Goal: Book appointment/travel/reservation

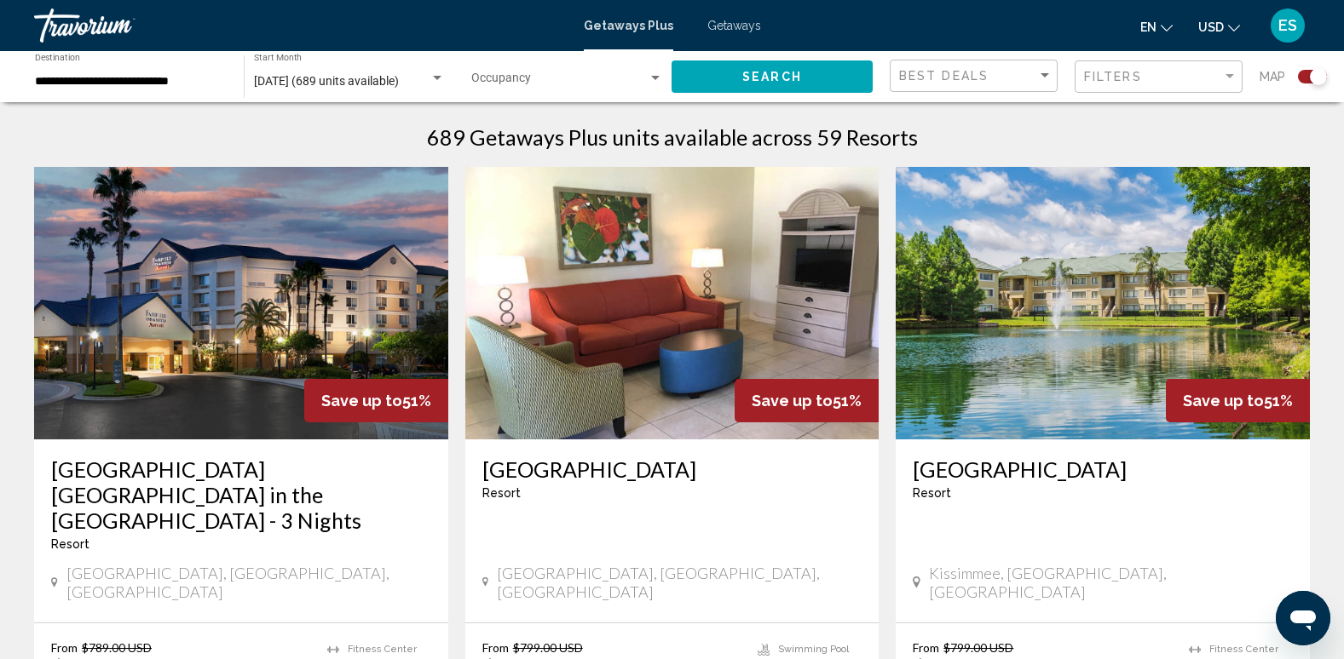
scroll to position [596, 0]
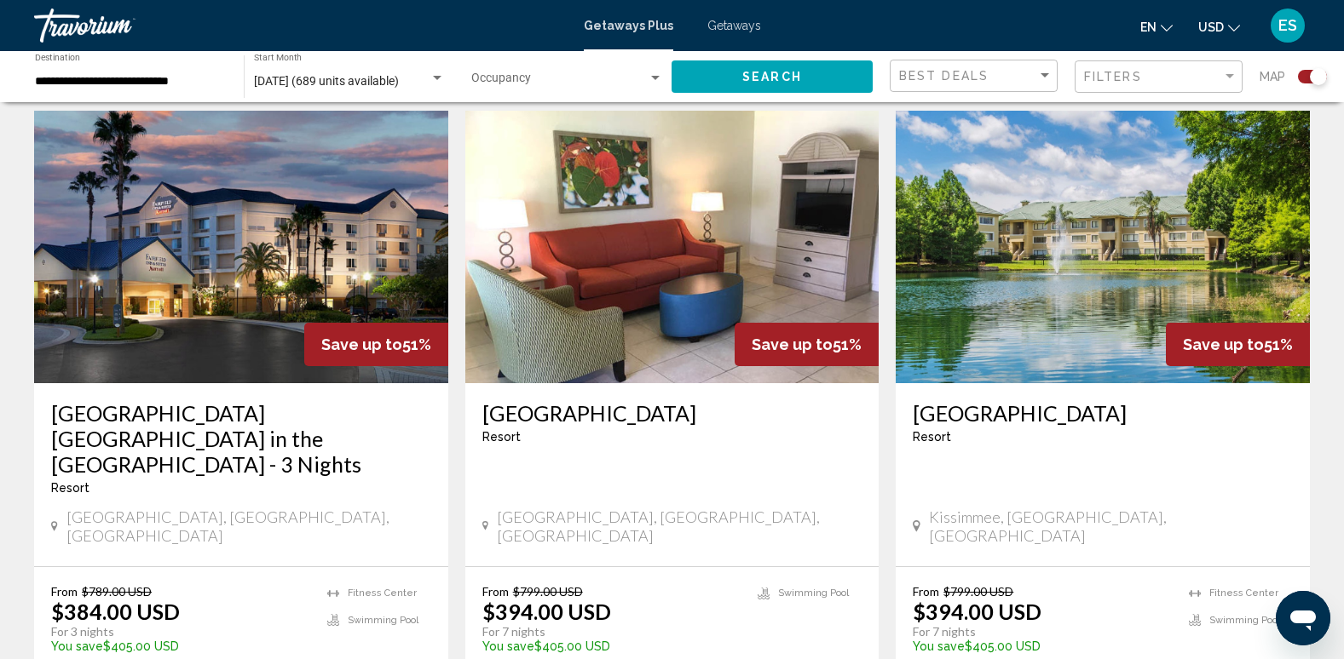
click at [1086, 222] on img "Main content" at bounding box center [1102, 247] width 414 height 273
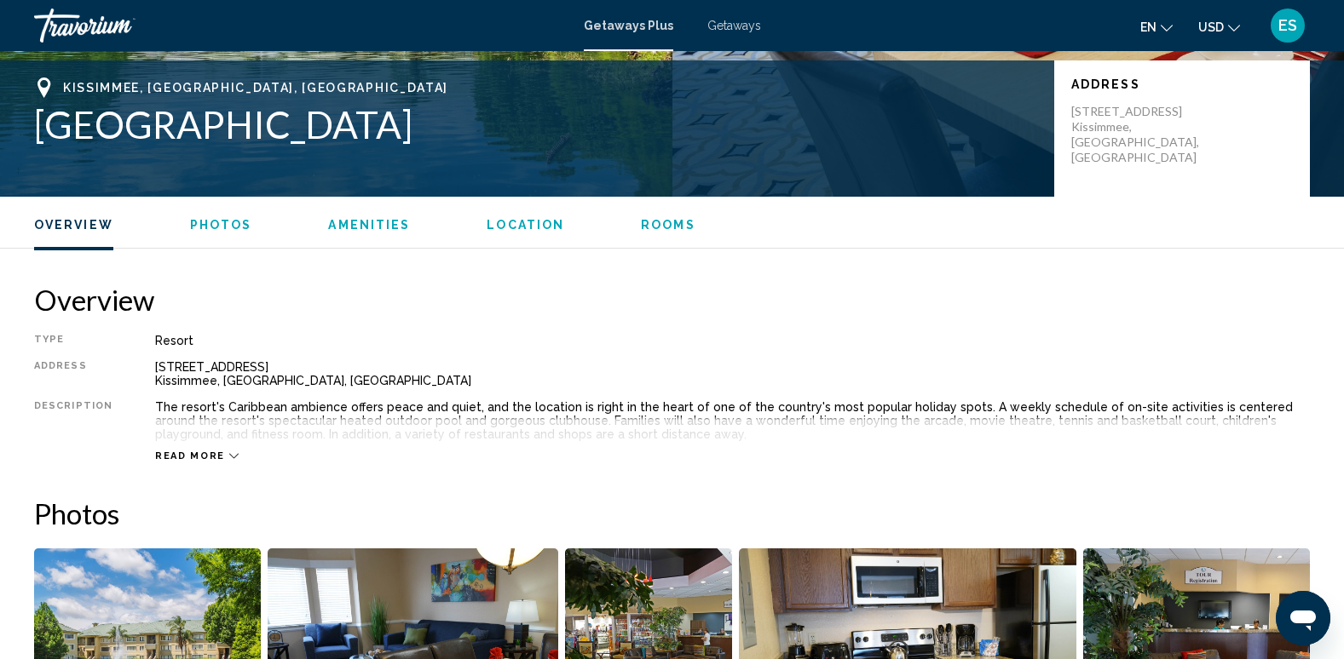
scroll to position [341, 0]
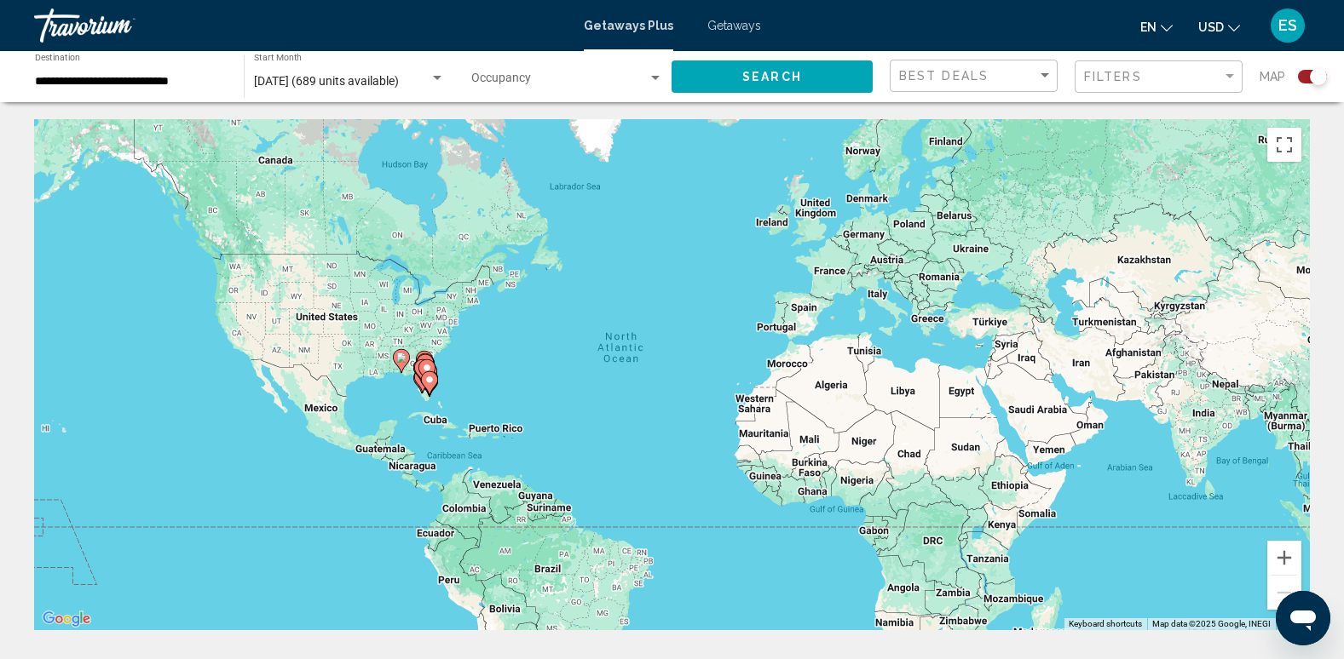
click at [664, 76] on div "Occupancy Any Occupancy" at bounding box center [567, 77] width 210 height 47
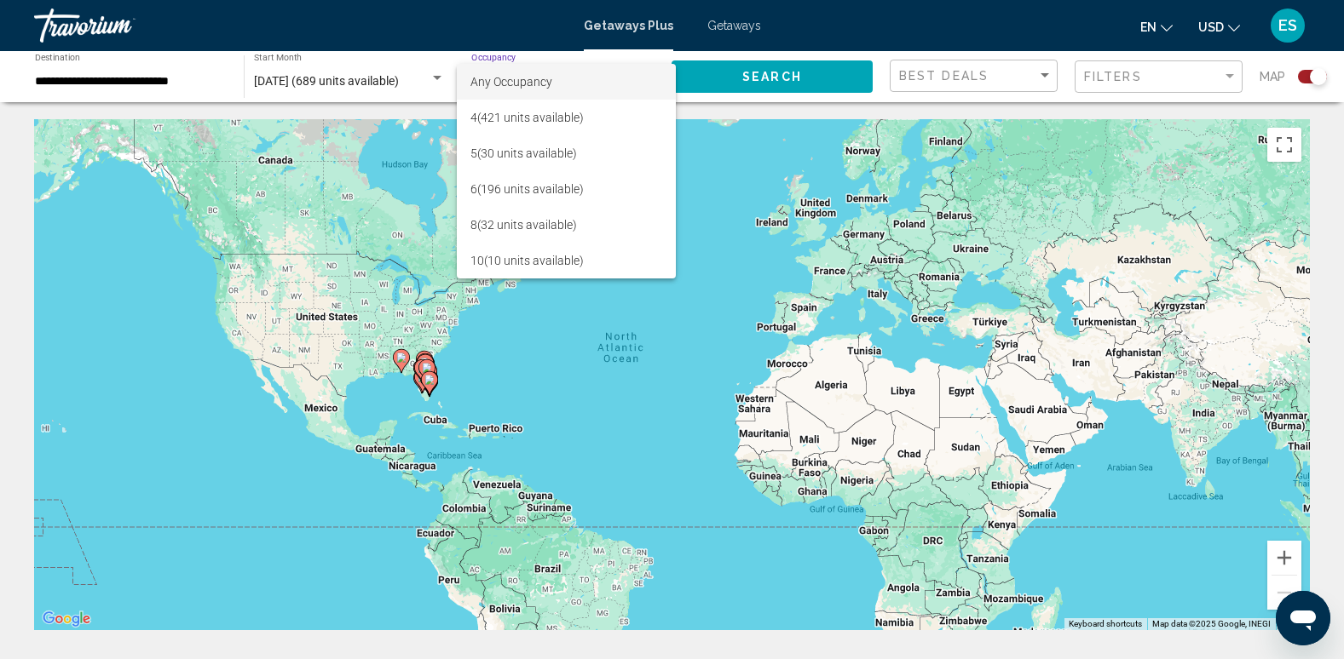
click at [164, 78] on div at bounding box center [672, 329] width 1344 height 659
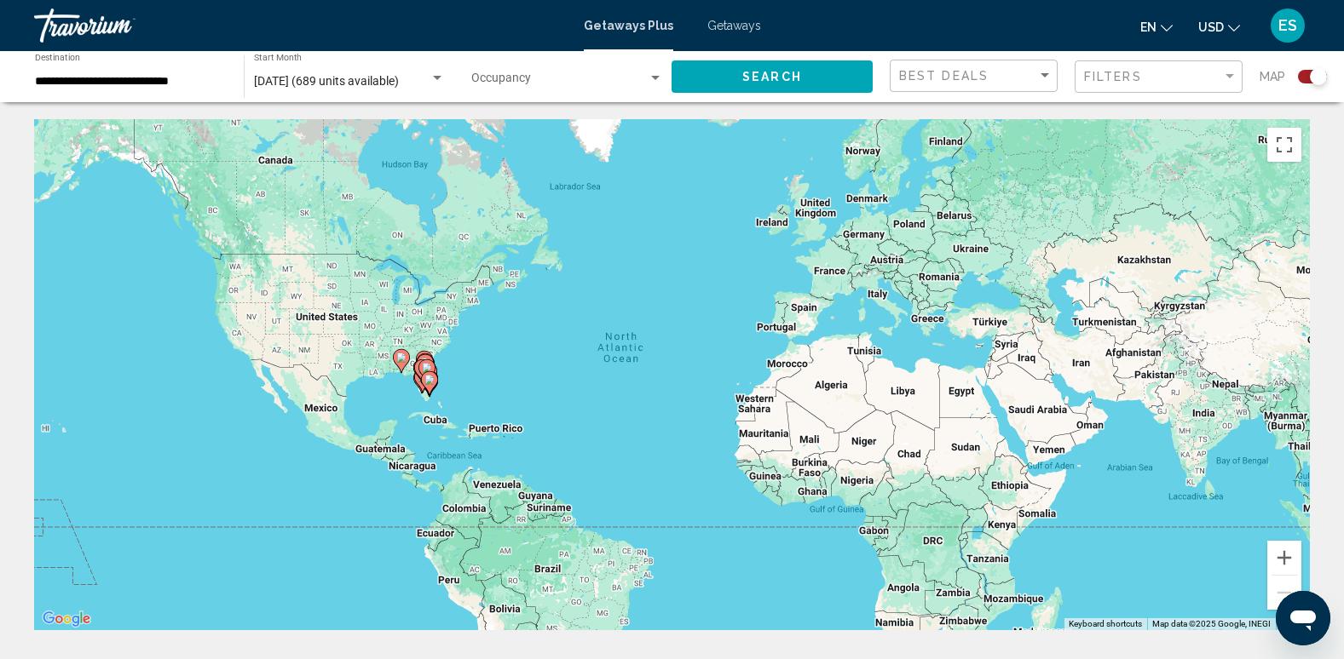
click at [205, 83] on input "**********" at bounding box center [131, 82] width 192 height 14
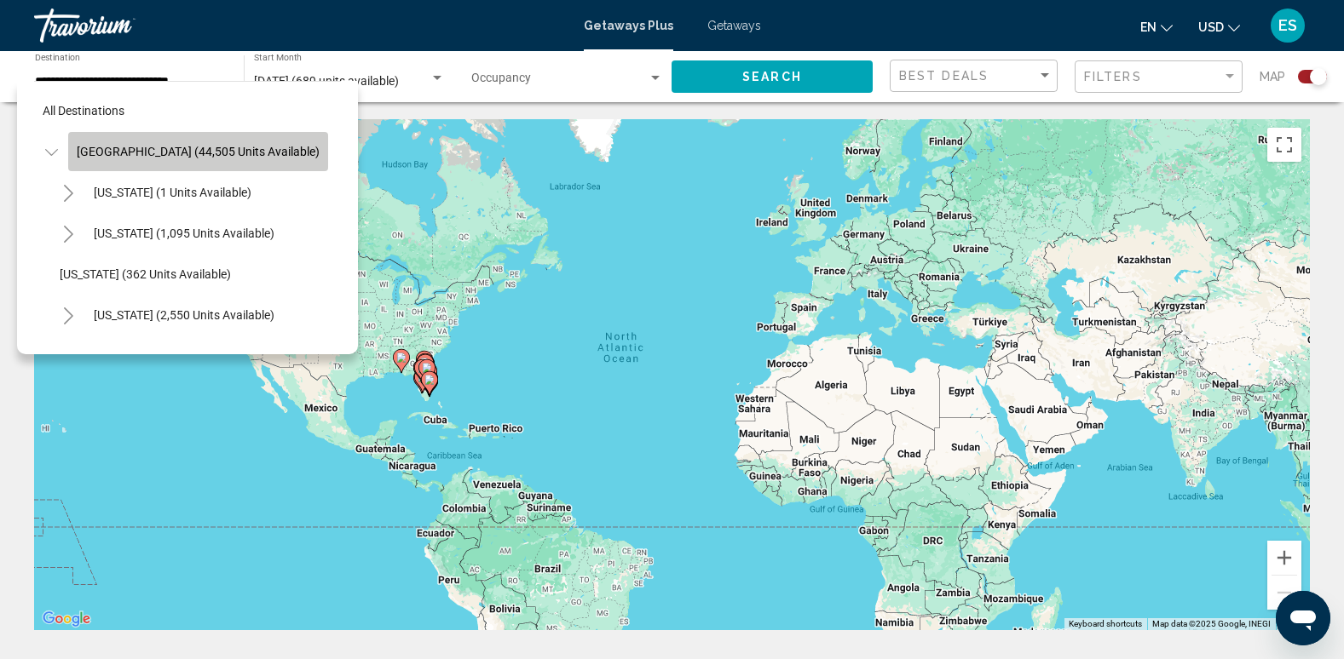
click at [204, 148] on span "[GEOGRAPHIC_DATA] (44,505 units available)" at bounding box center [198, 152] width 243 height 14
type input "**********"
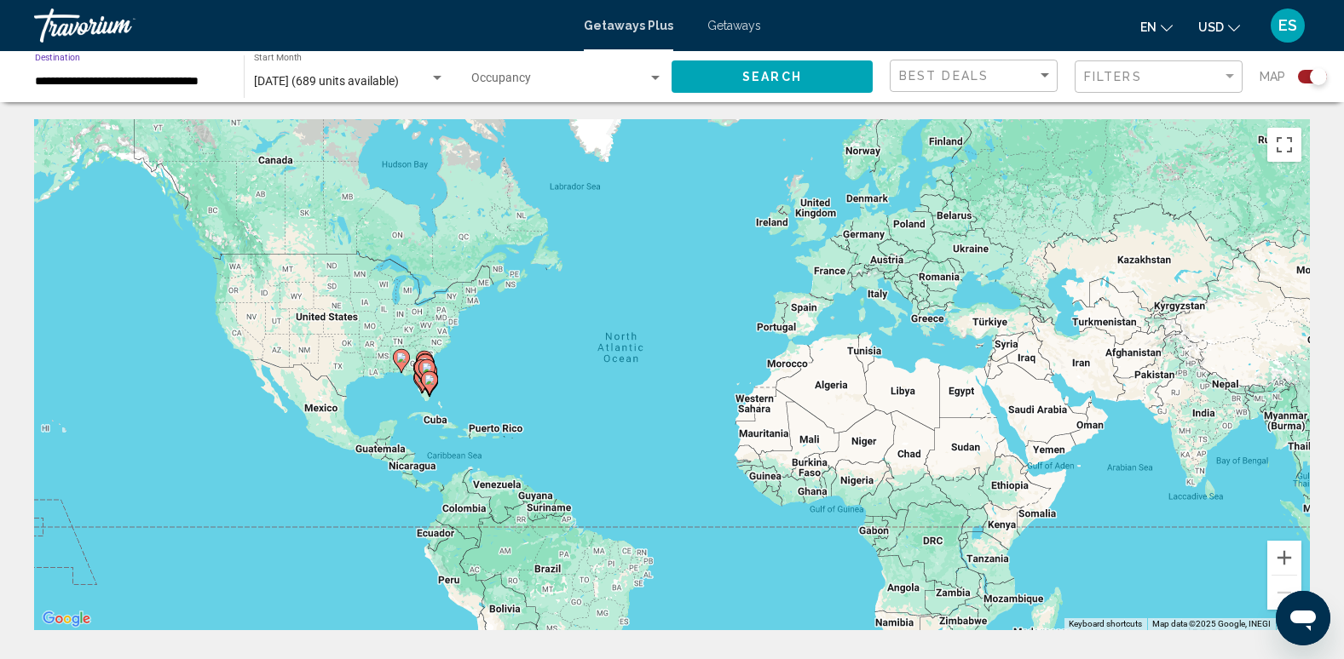
click at [176, 78] on input "**********" at bounding box center [131, 82] width 192 height 14
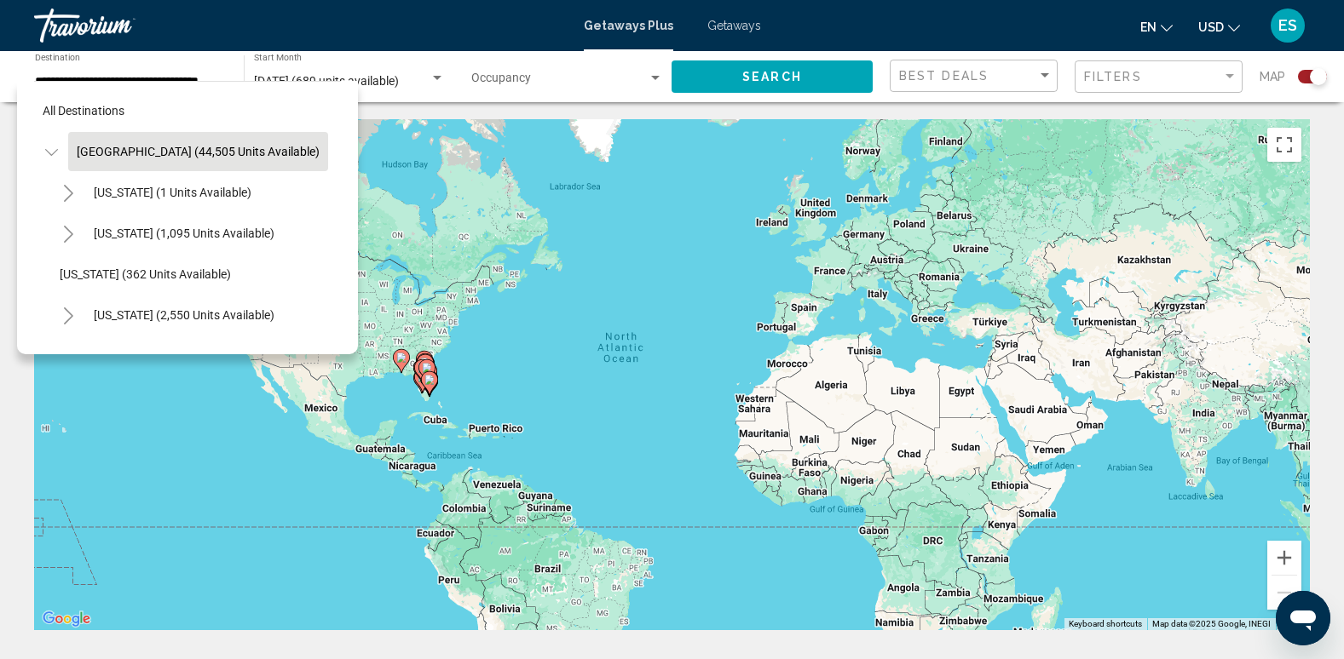
click at [52, 19] on div "Travorium" at bounding box center [119, 26] width 170 height 34
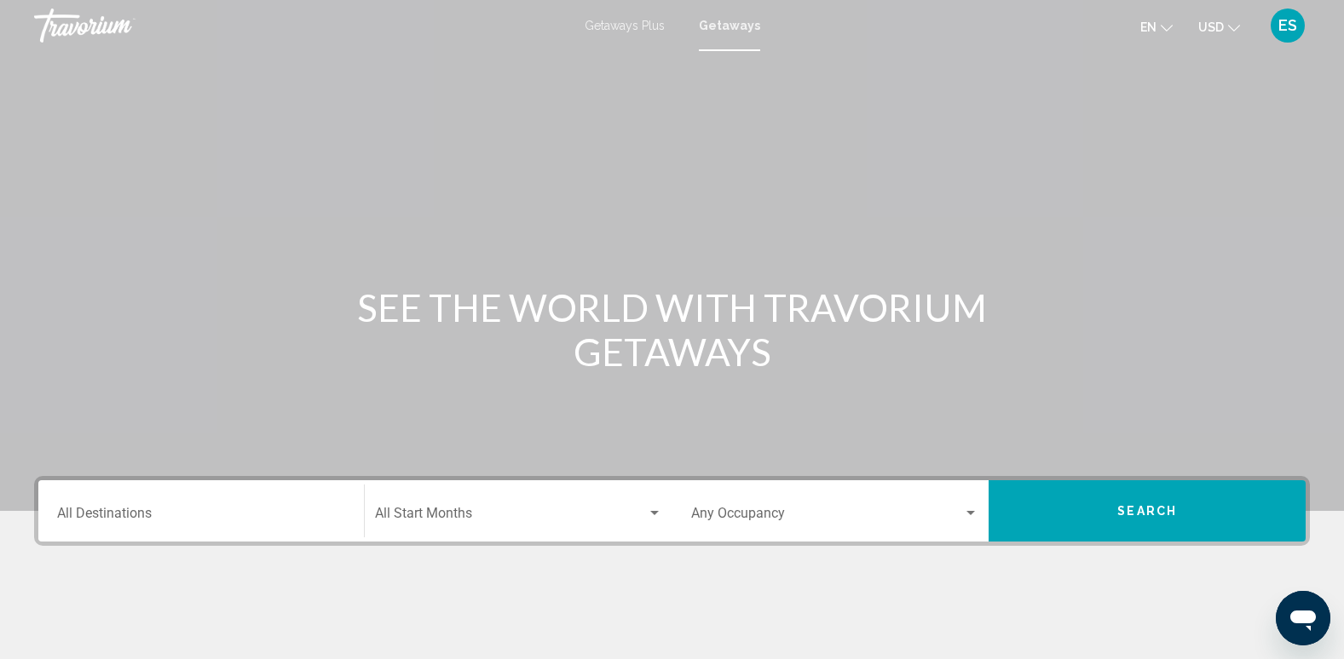
click at [130, 509] on div "Destination All Destinations" at bounding box center [201, 512] width 288 height 54
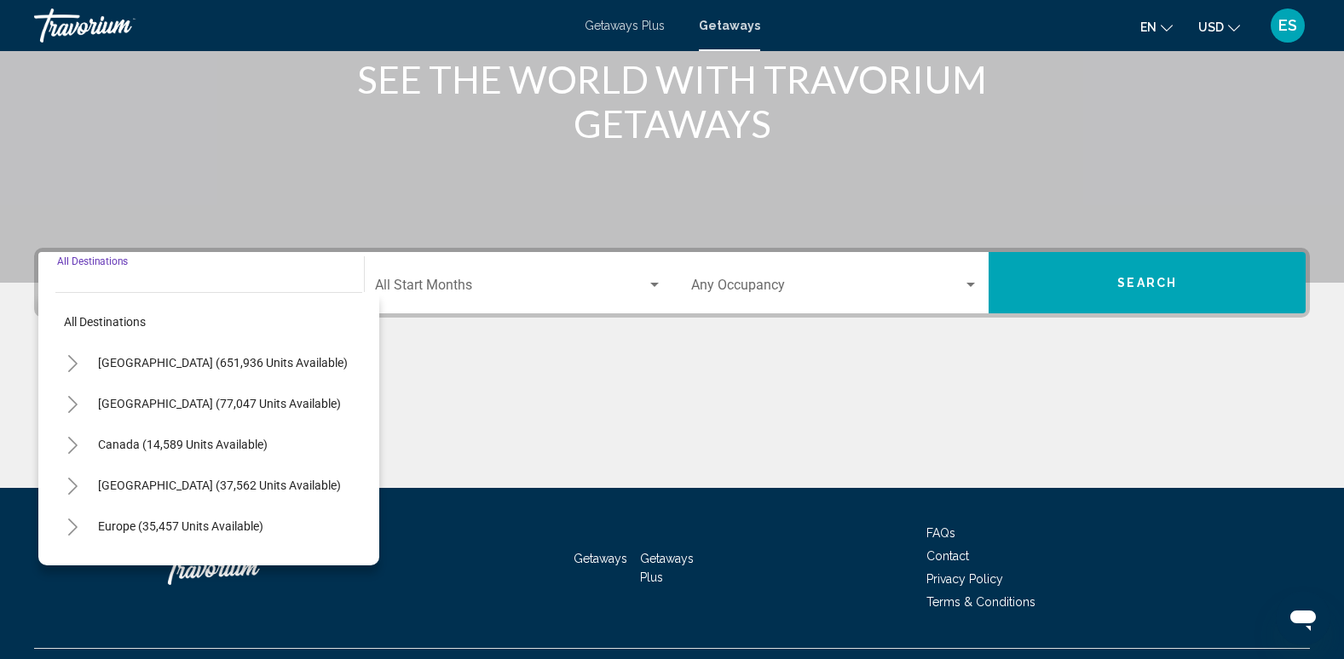
scroll to position [266, 0]
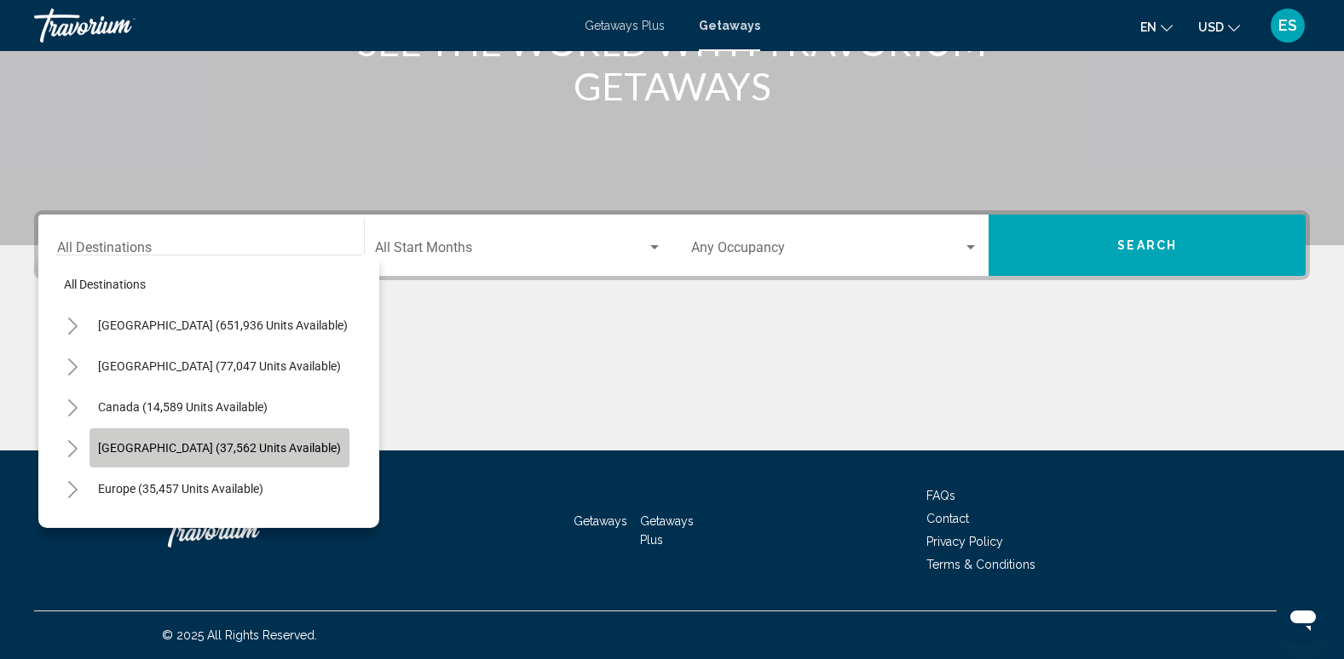
click at [262, 447] on span "[GEOGRAPHIC_DATA] (37,562 units available)" at bounding box center [219, 448] width 243 height 14
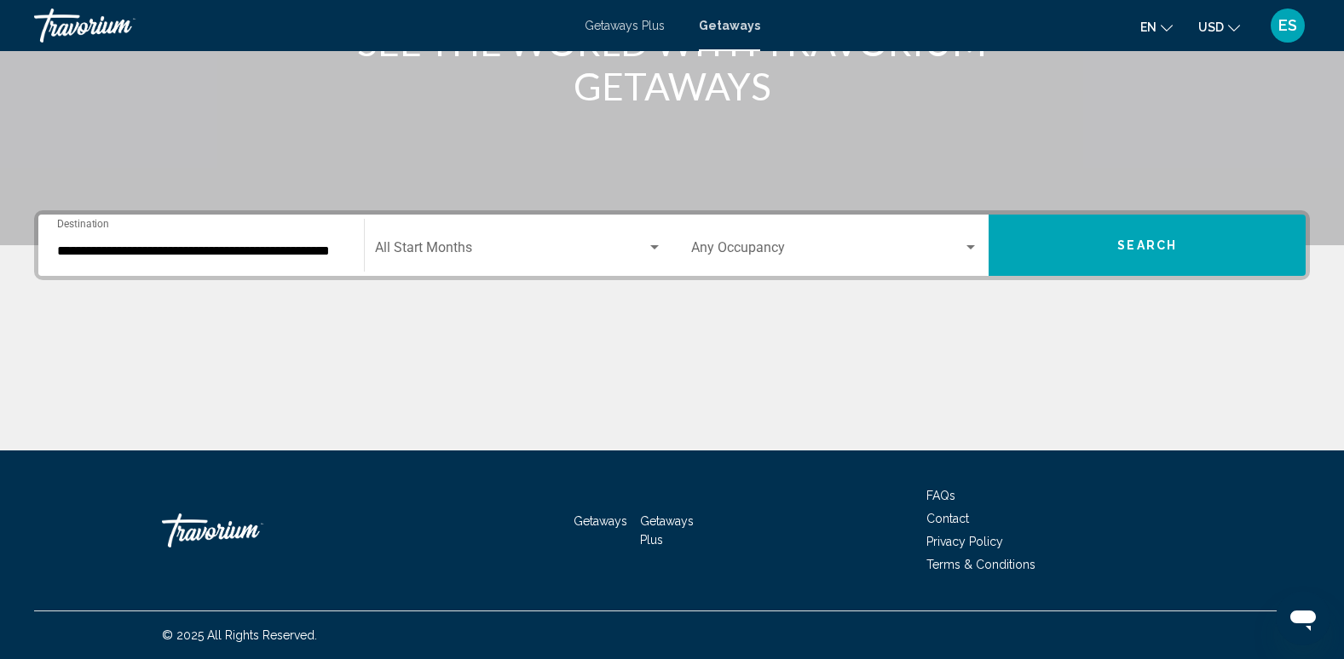
click at [473, 240] on div "Start Month All Start Months" at bounding box center [518, 246] width 287 height 54
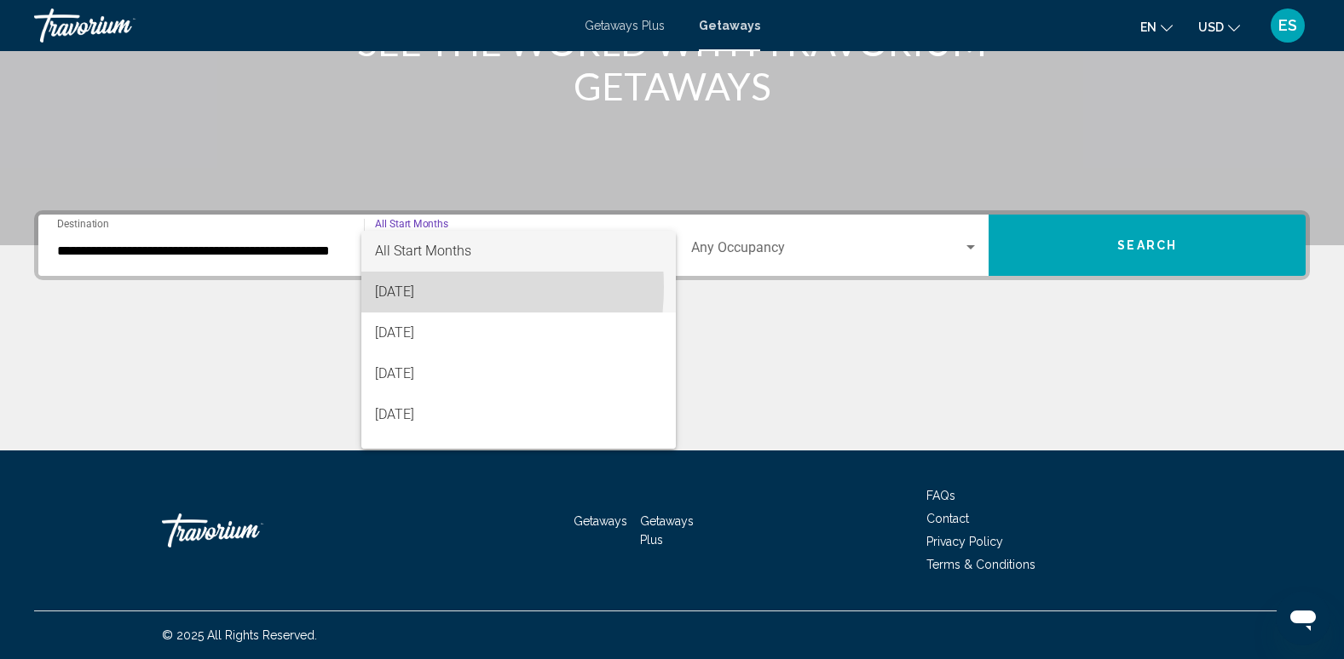
click at [415, 287] on span "[DATE]" at bounding box center [518, 292] width 287 height 41
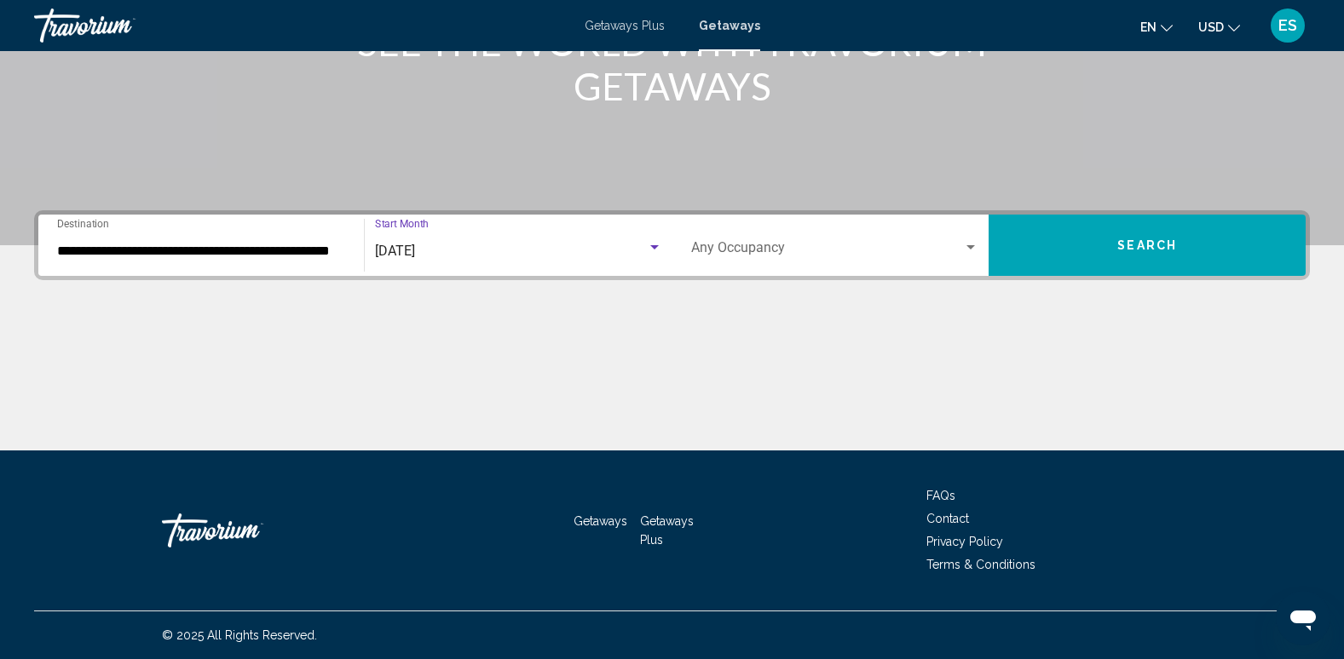
click at [729, 244] on span "Search widget" at bounding box center [827, 251] width 273 height 15
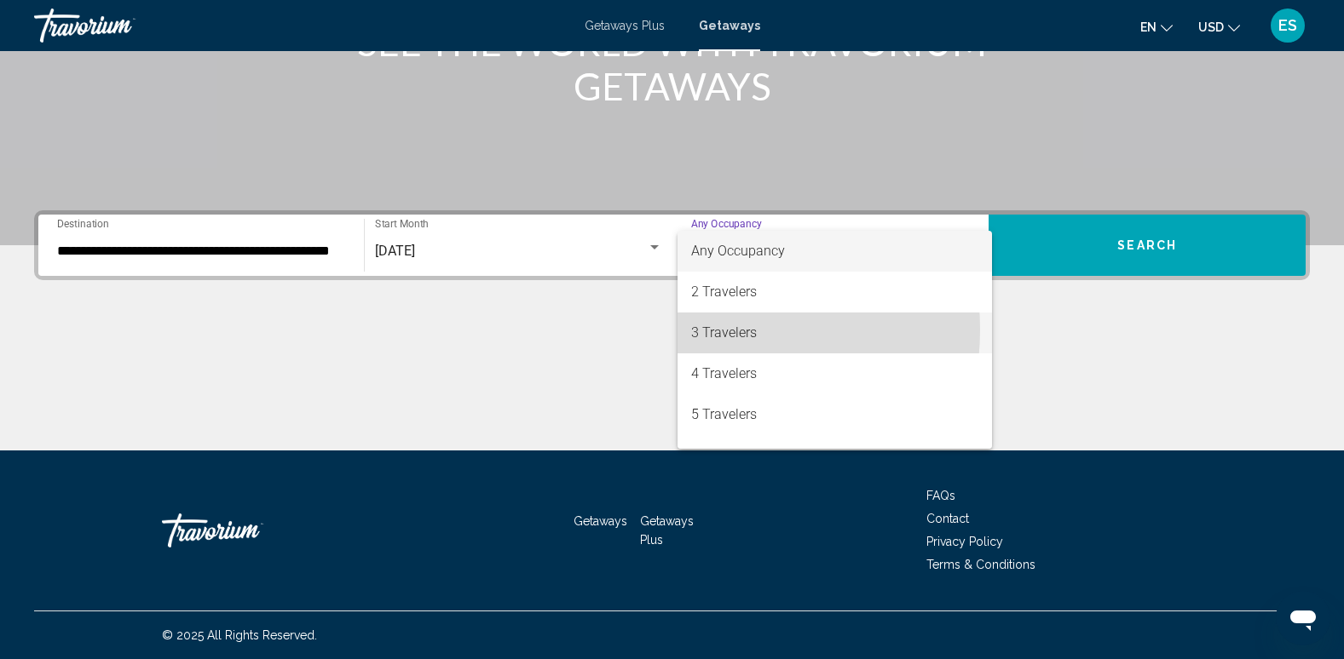
click at [696, 330] on span "3 Travelers" at bounding box center [835, 333] width 288 height 41
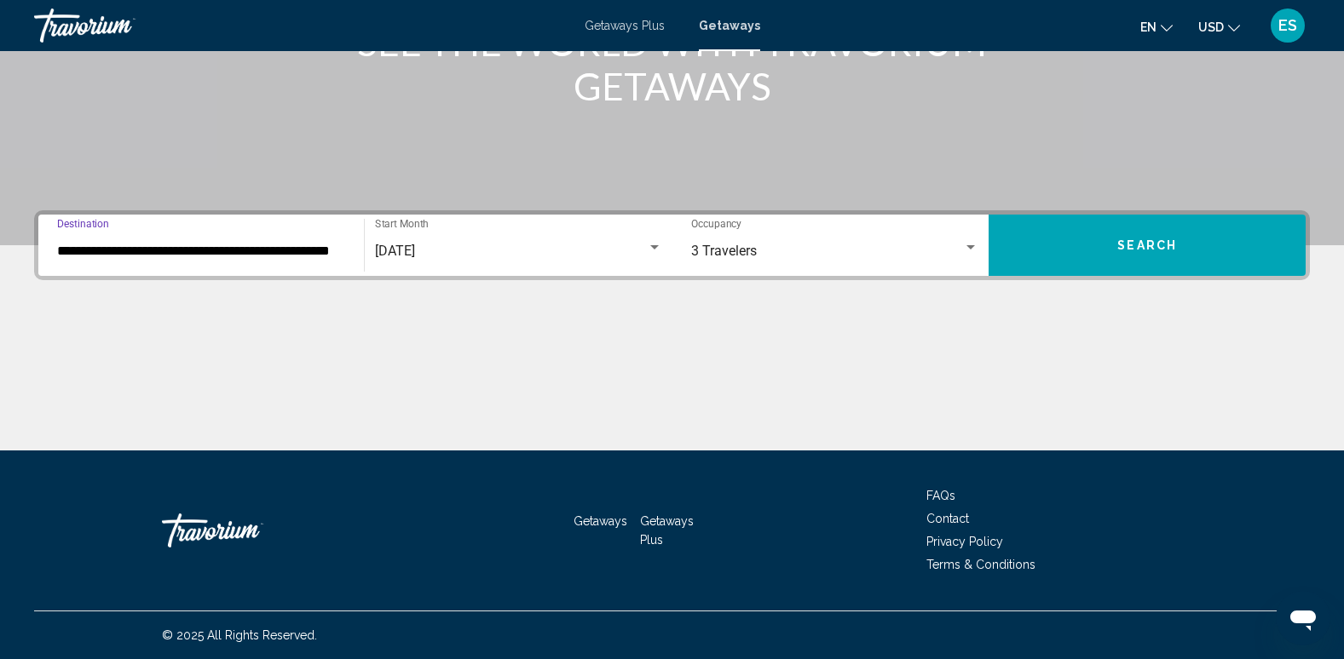
click at [189, 247] on input "**********" at bounding box center [201, 251] width 288 height 15
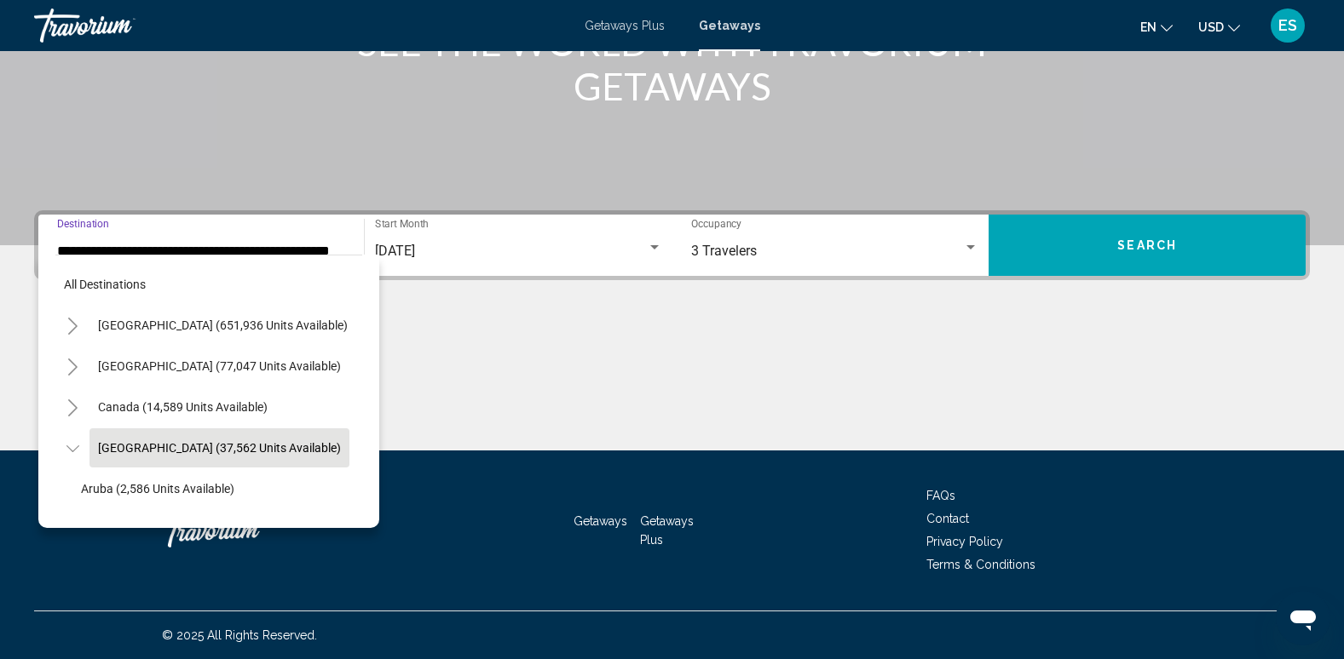
click at [189, 247] on input "**********" at bounding box center [201, 251] width 288 height 15
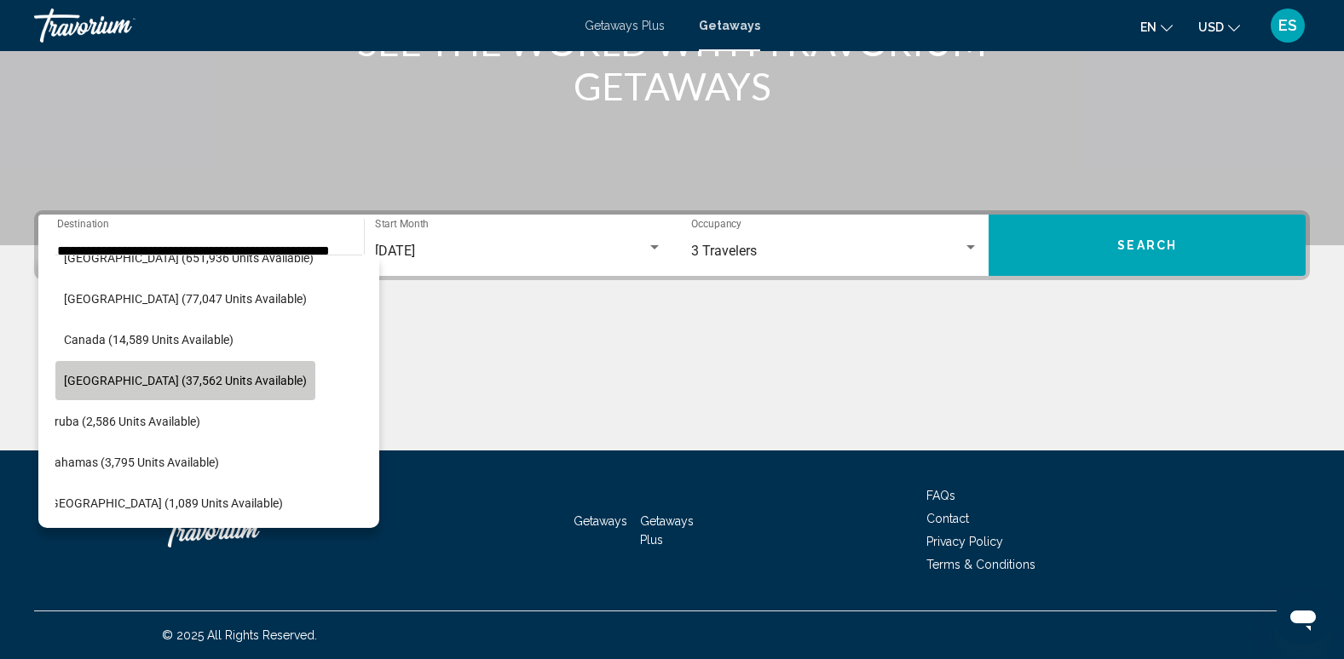
drag, startPoint x: 189, startPoint y: 247, endPoint x: 269, endPoint y: 384, distance: 158.8
click at [269, 384] on span "[GEOGRAPHIC_DATA] (37,562 units available)" at bounding box center [185, 381] width 243 height 14
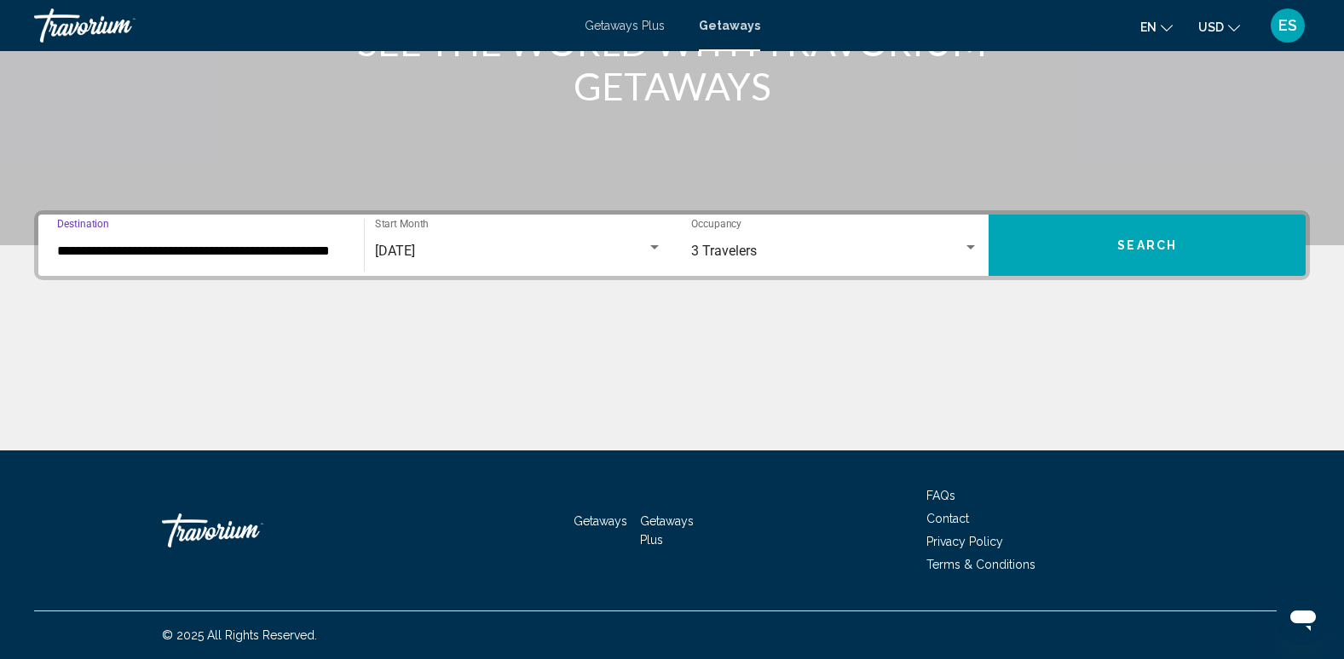
click at [301, 250] on input "**********" at bounding box center [201, 251] width 288 height 15
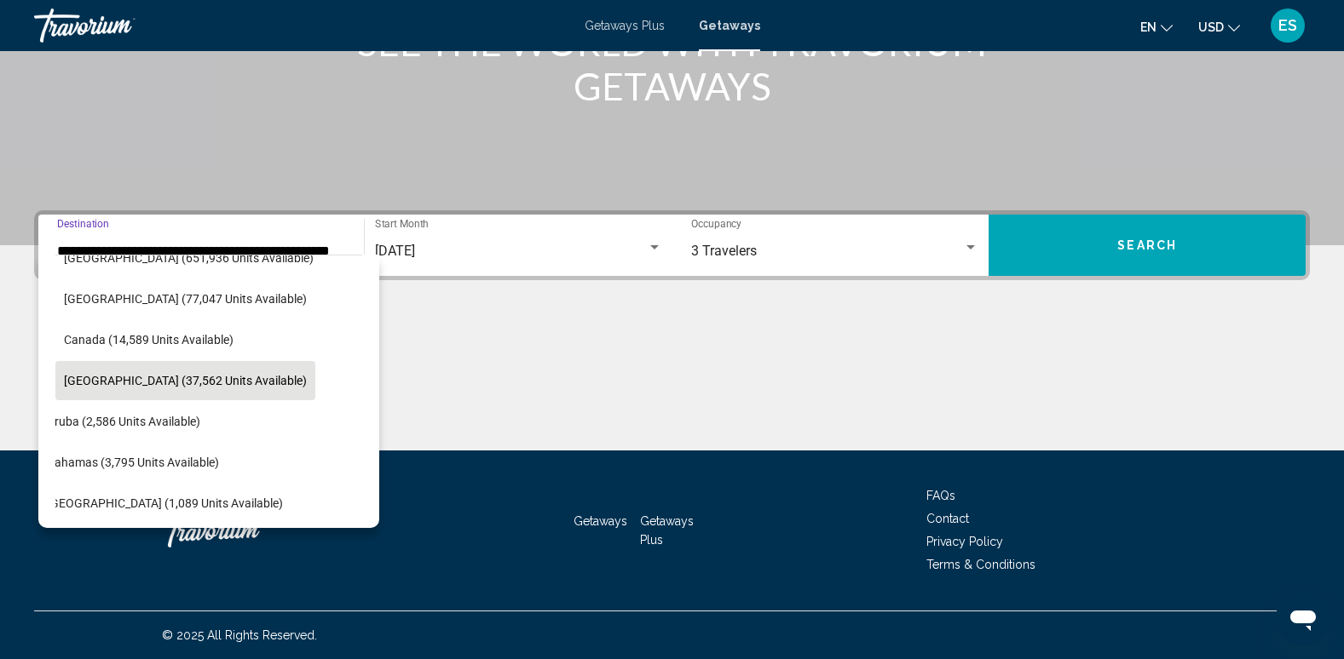
click at [301, 250] on input "**********" at bounding box center [201, 251] width 288 height 15
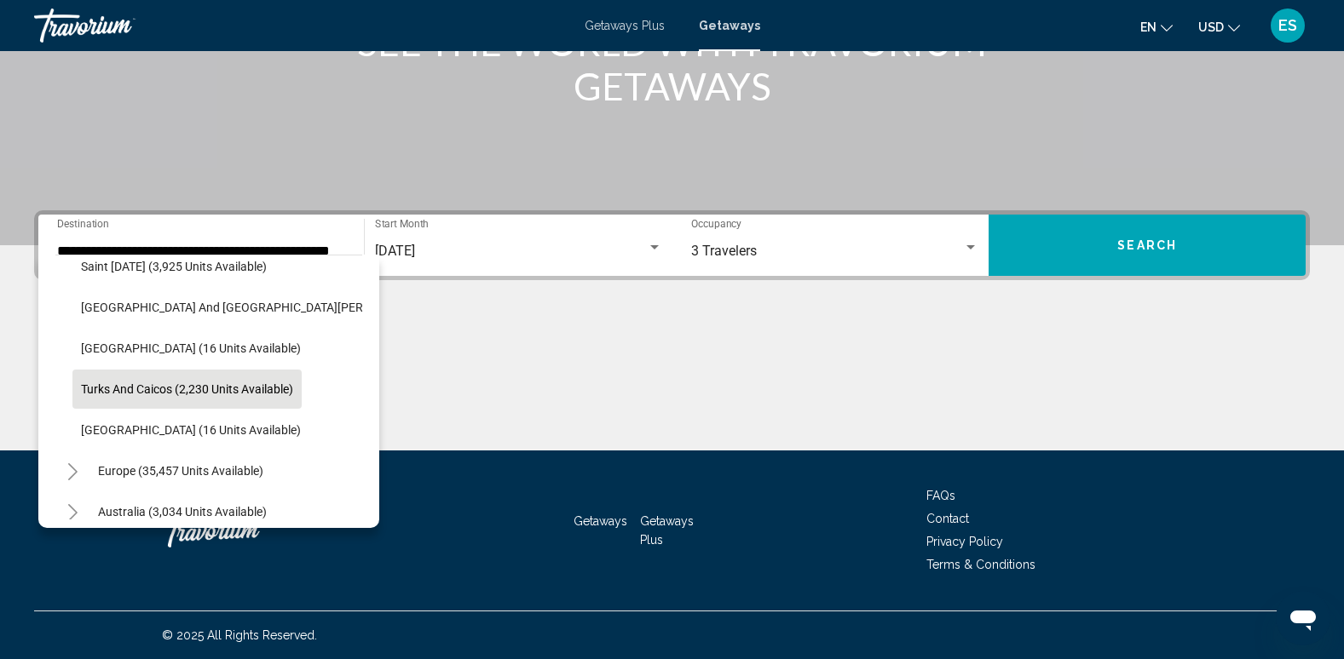
scroll to position [579, 0]
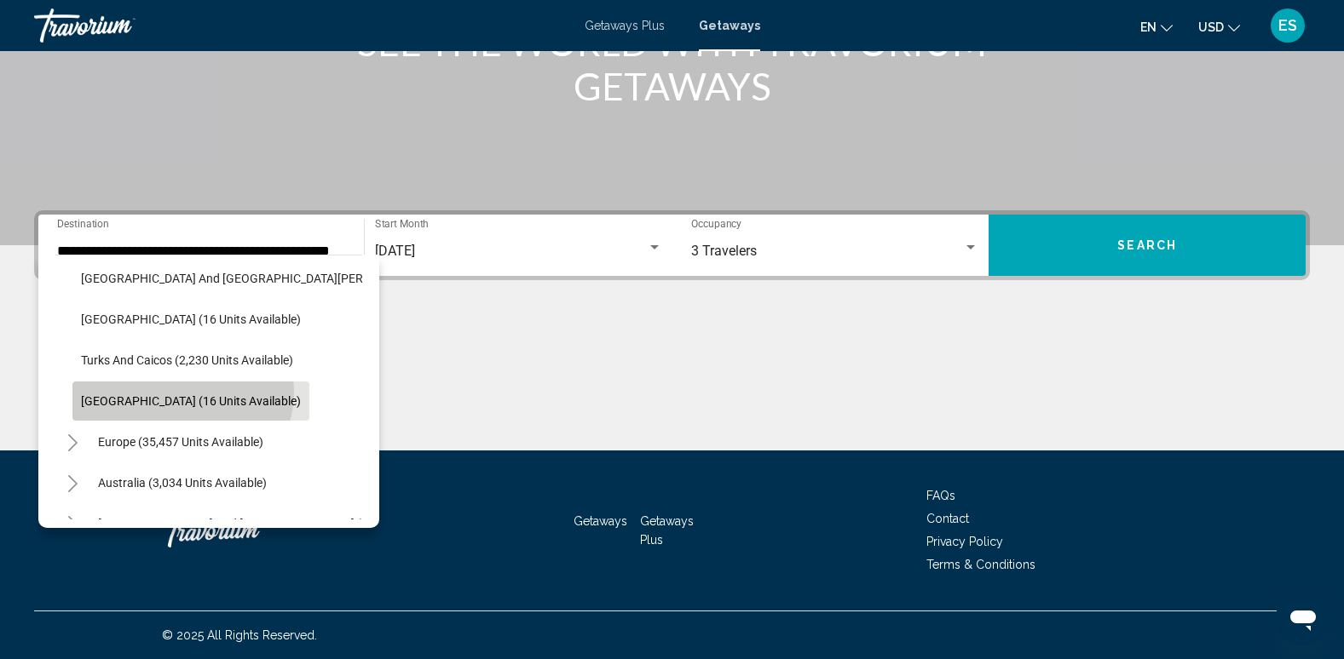
click at [181, 392] on button "[GEOGRAPHIC_DATA] (16 units available)" at bounding box center [190, 401] width 237 height 39
type input "**********"
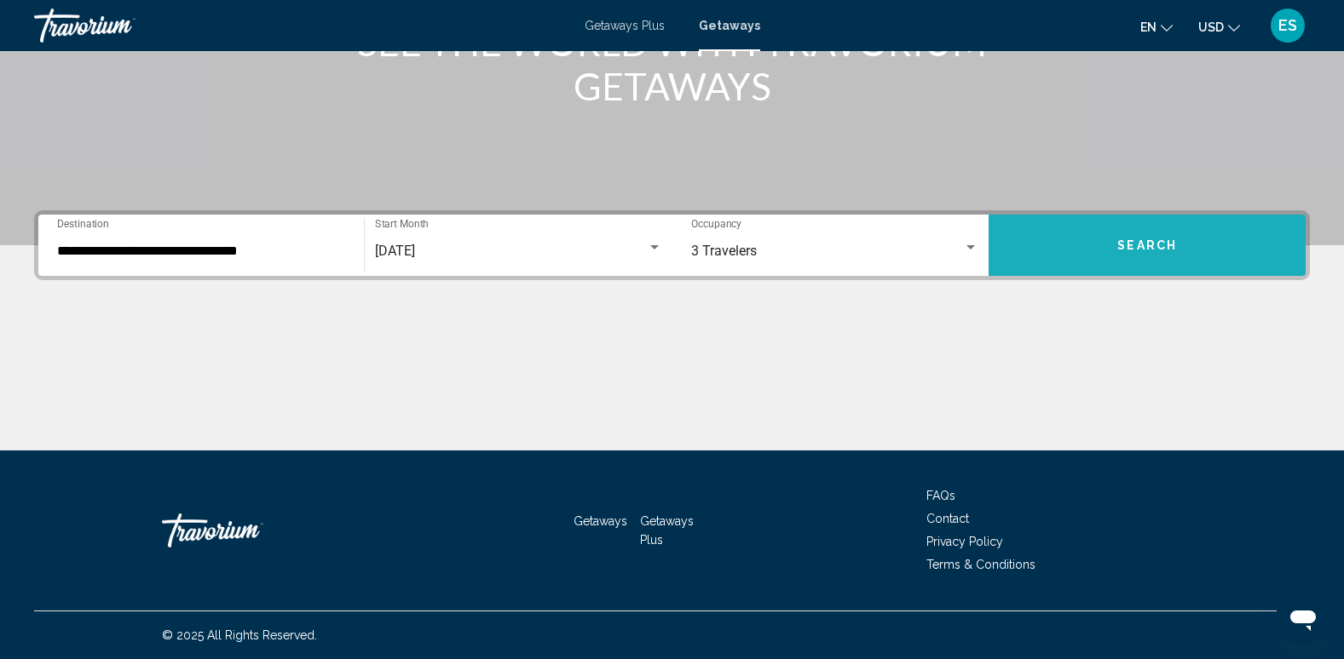
click at [1134, 233] on button "Search" at bounding box center [1146, 245] width 317 height 61
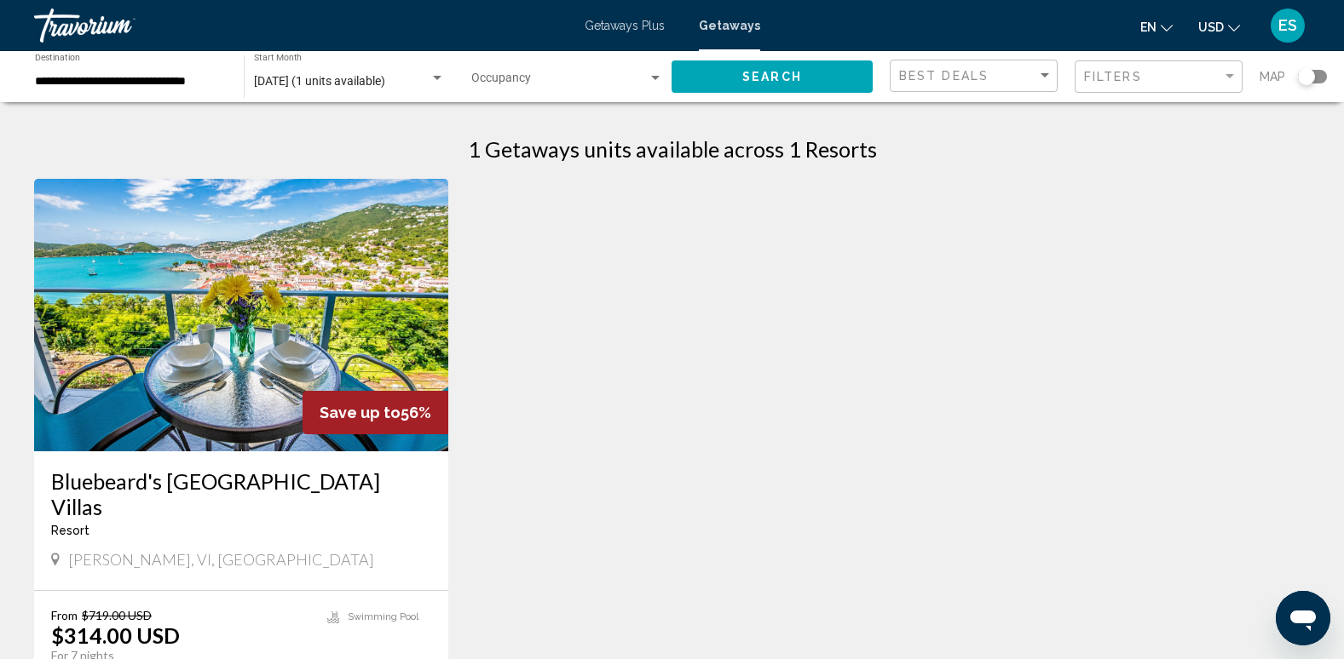
click at [262, 320] on img "Main content" at bounding box center [241, 315] width 414 height 273
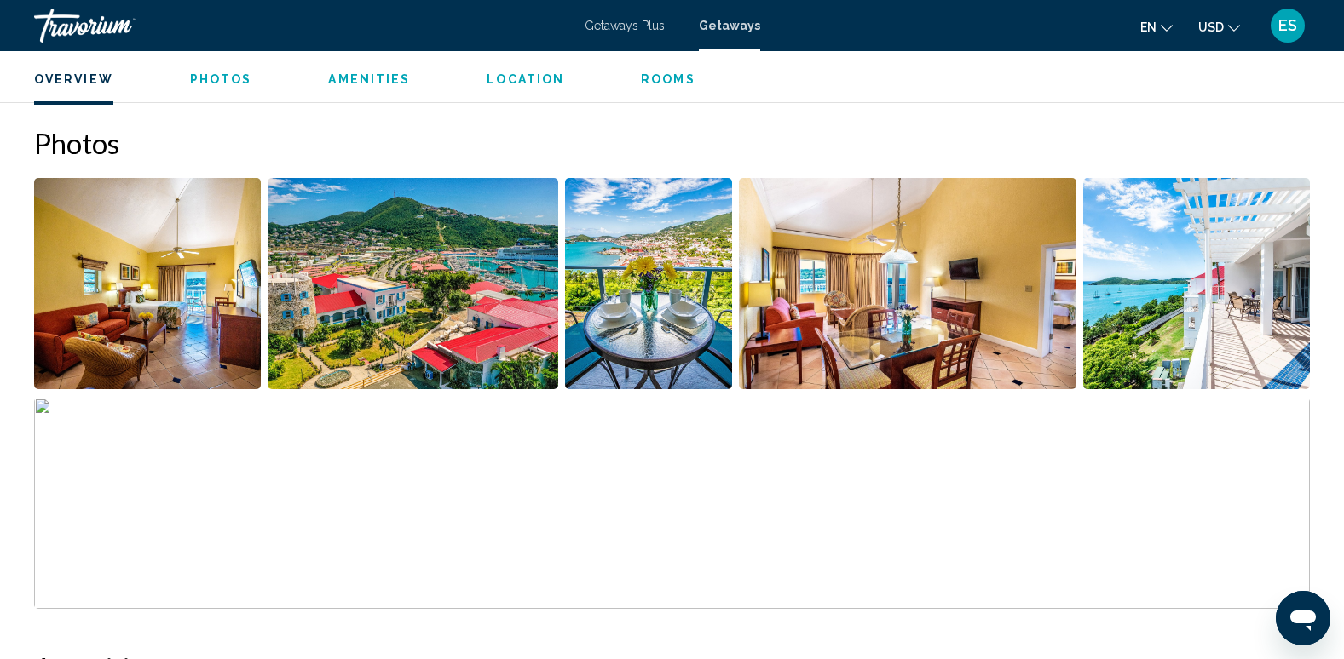
scroll to position [682, 0]
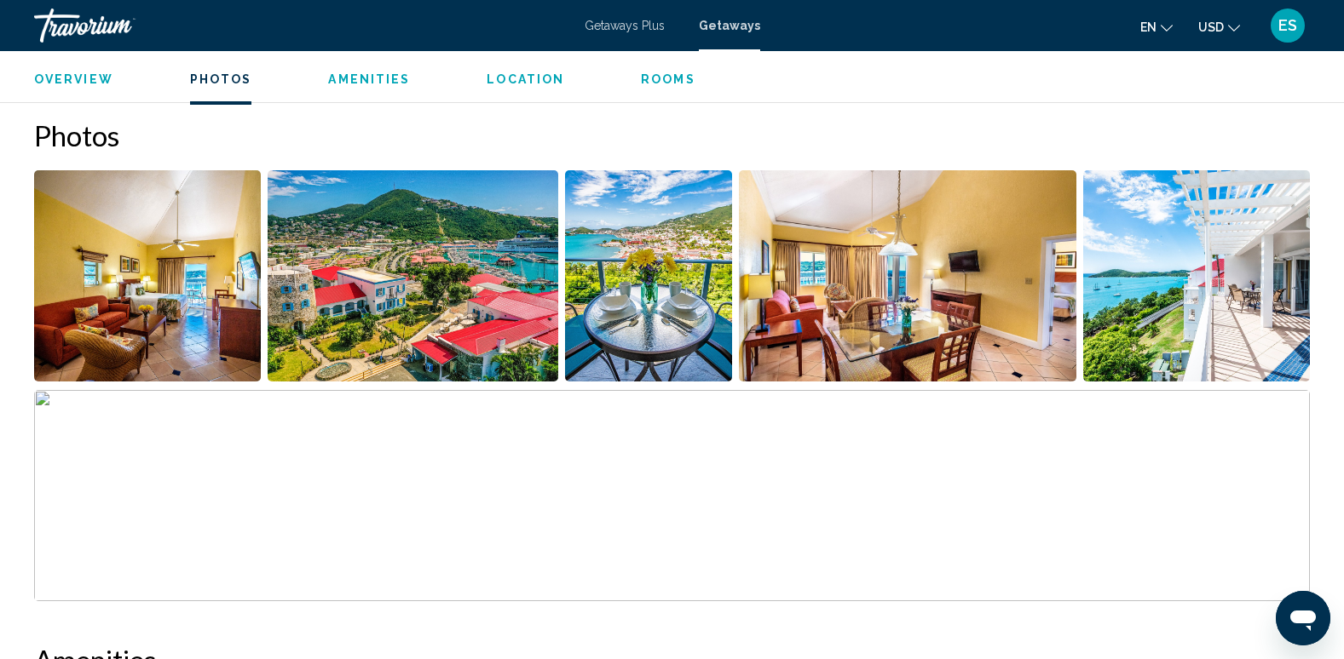
click at [121, 279] on img "Open full-screen image slider" at bounding box center [147, 275] width 227 height 211
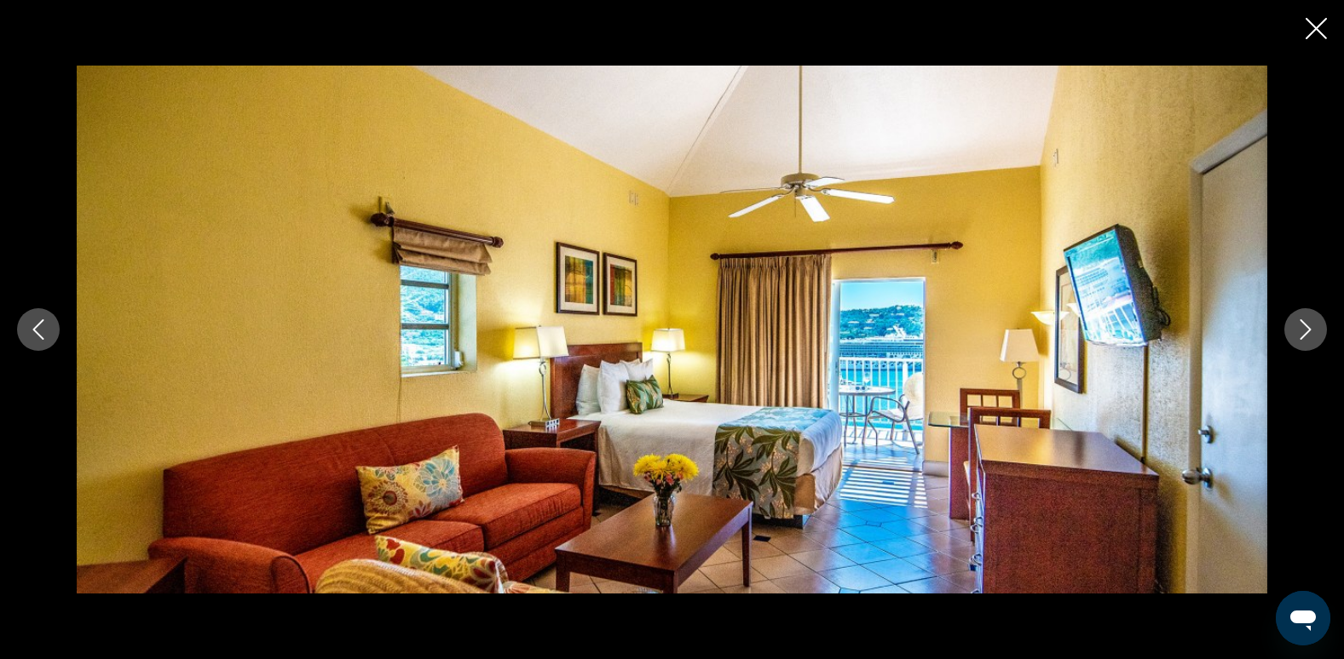
click at [1320, 333] on button "Next image" at bounding box center [1305, 329] width 43 height 43
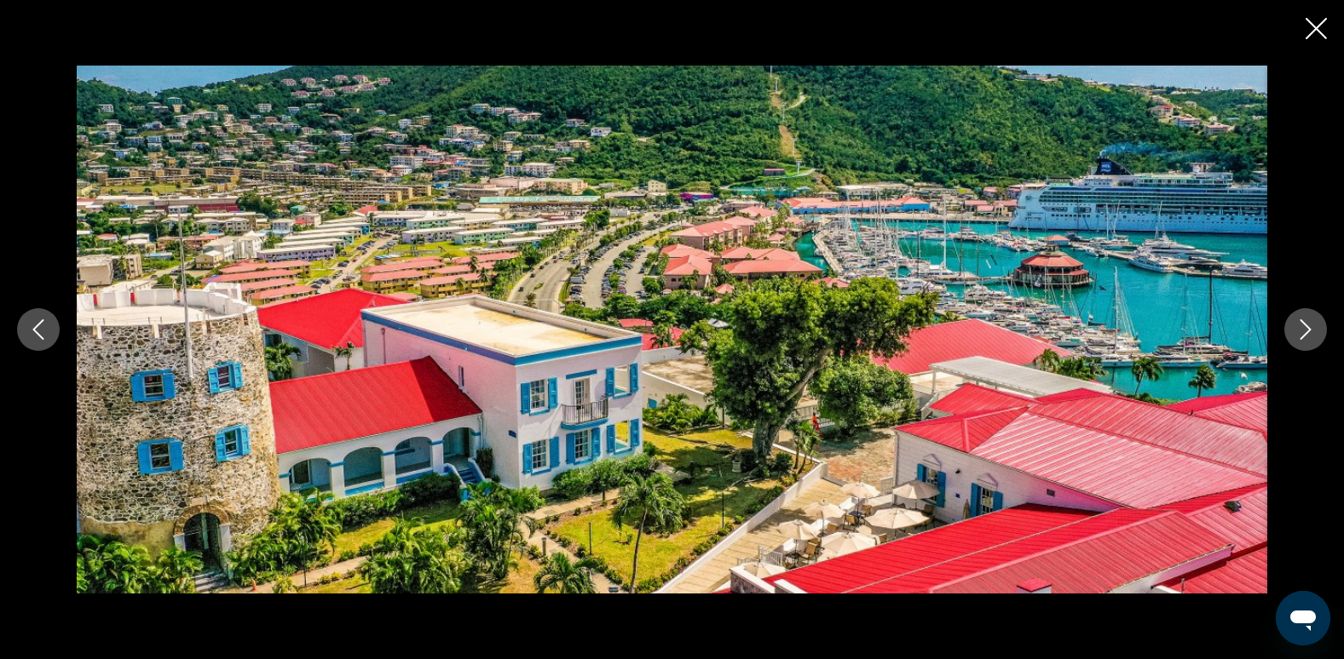
click at [1324, 331] on button "Next image" at bounding box center [1305, 329] width 43 height 43
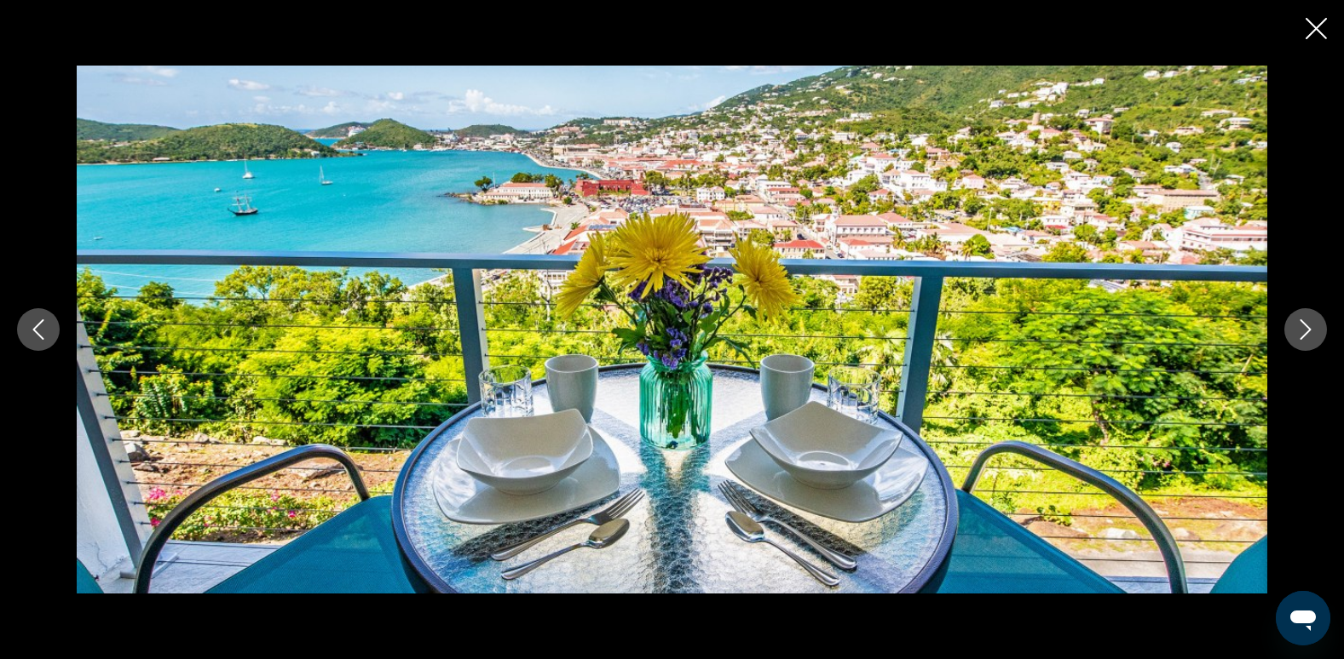
click at [1327, 329] on div "Main content" at bounding box center [672, 329] width 1344 height 527
click at [1305, 328] on icon "Next image" at bounding box center [1305, 330] width 20 height 20
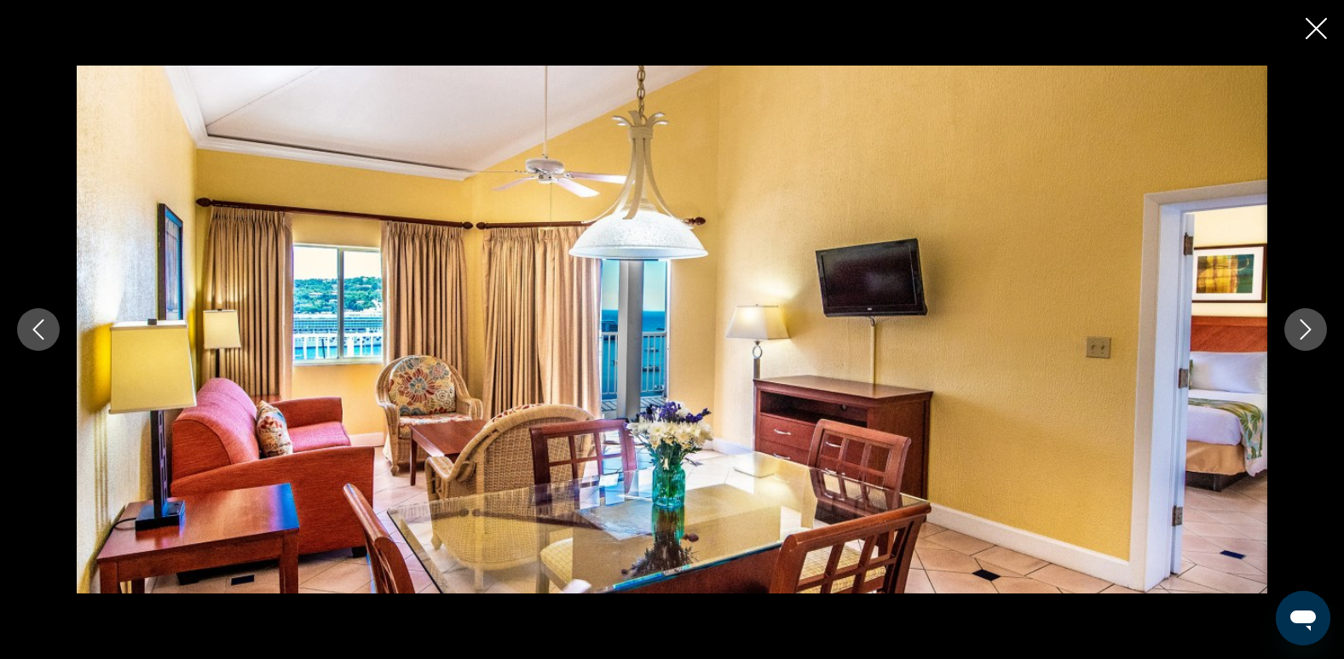
click at [1305, 328] on icon "Next image" at bounding box center [1305, 330] width 20 height 20
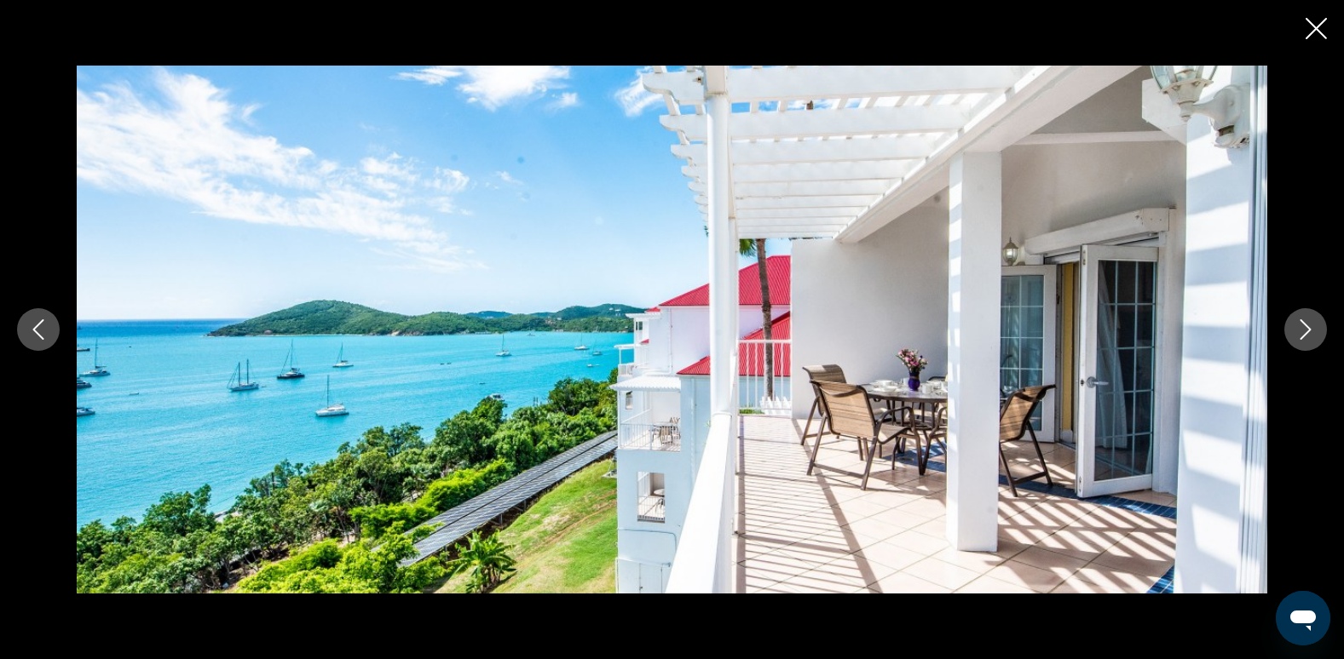
click at [1305, 328] on icon "Next image" at bounding box center [1305, 330] width 20 height 20
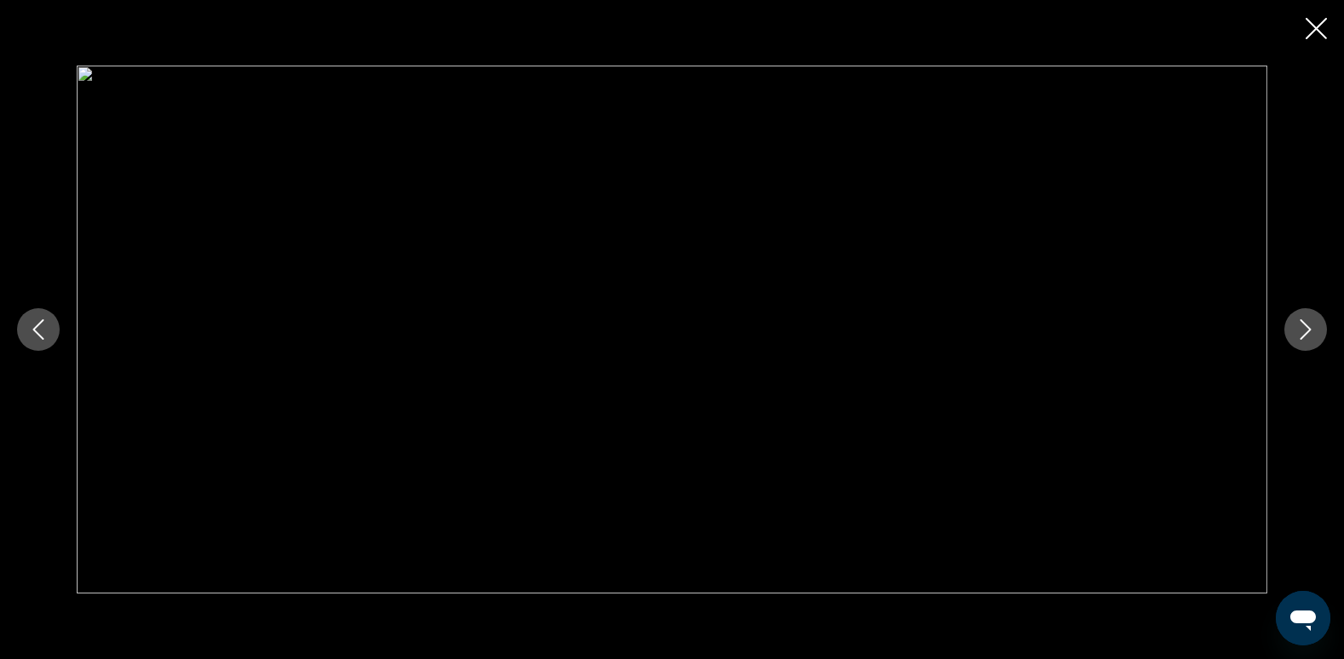
click at [1305, 328] on icon "Next image" at bounding box center [1305, 330] width 20 height 20
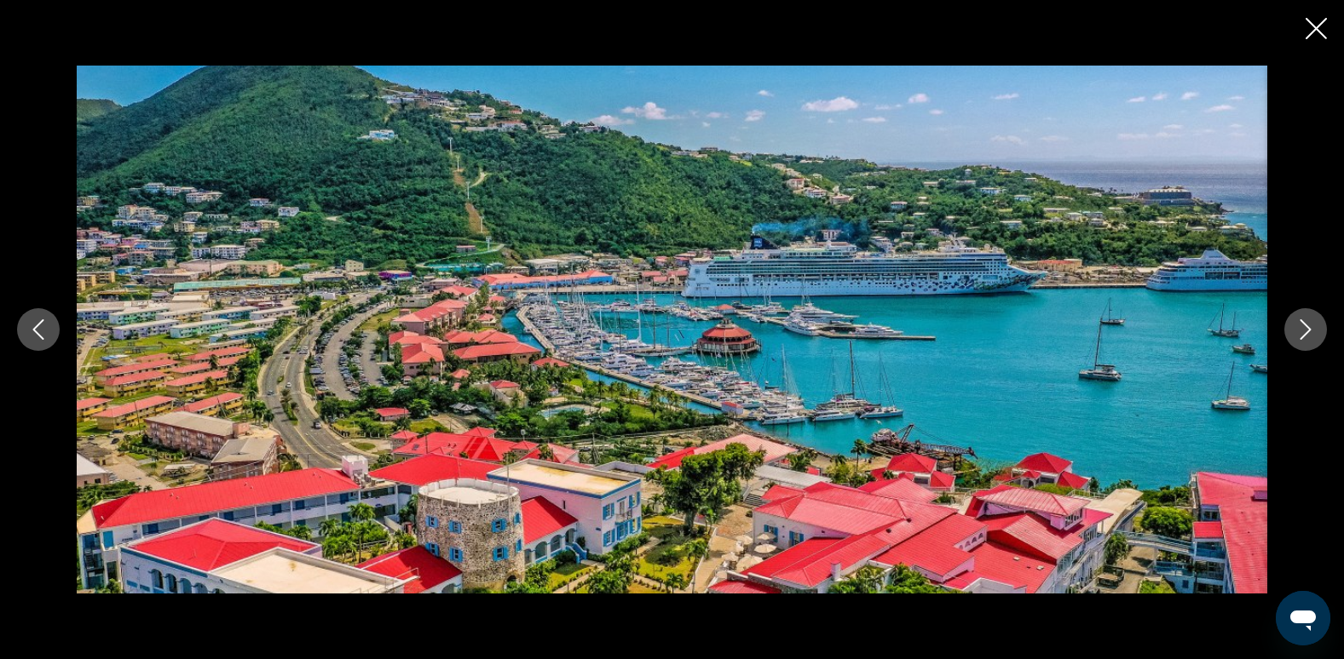
click at [1307, 327] on icon "Next image" at bounding box center [1305, 330] width 11 height 20
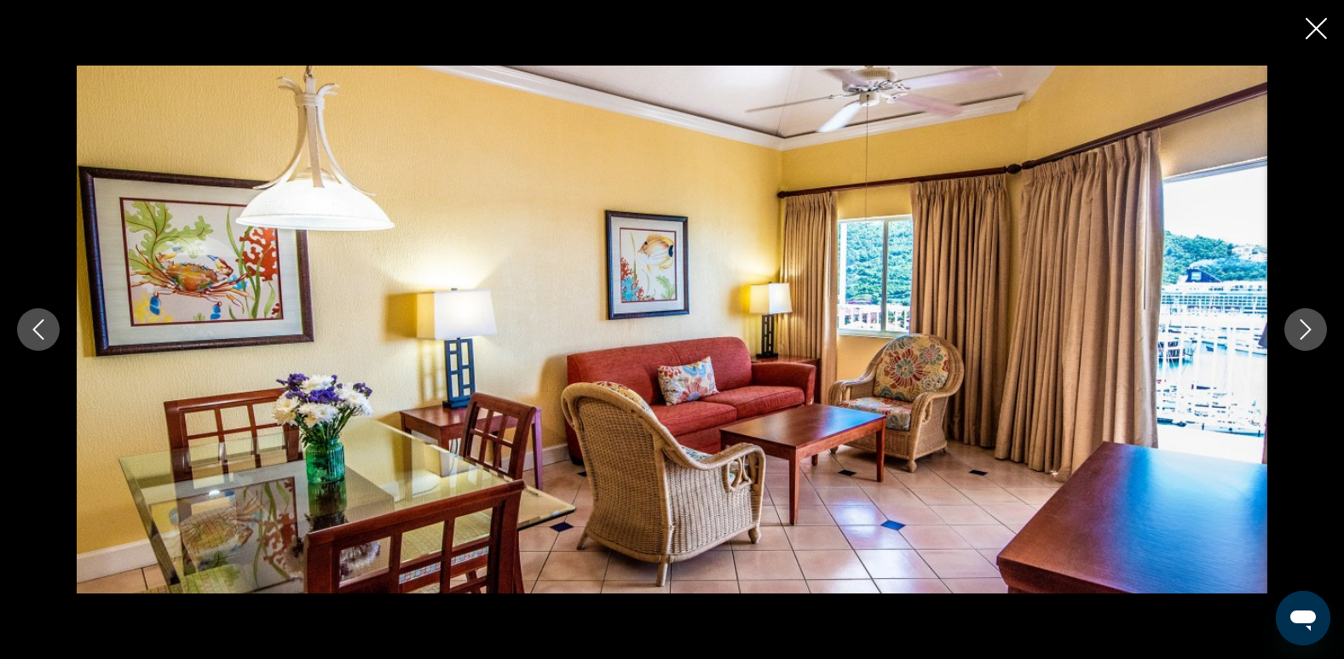
click at [1307, 327] on icon "Next image" at bounding box center [1305, 330] width 11 height 20
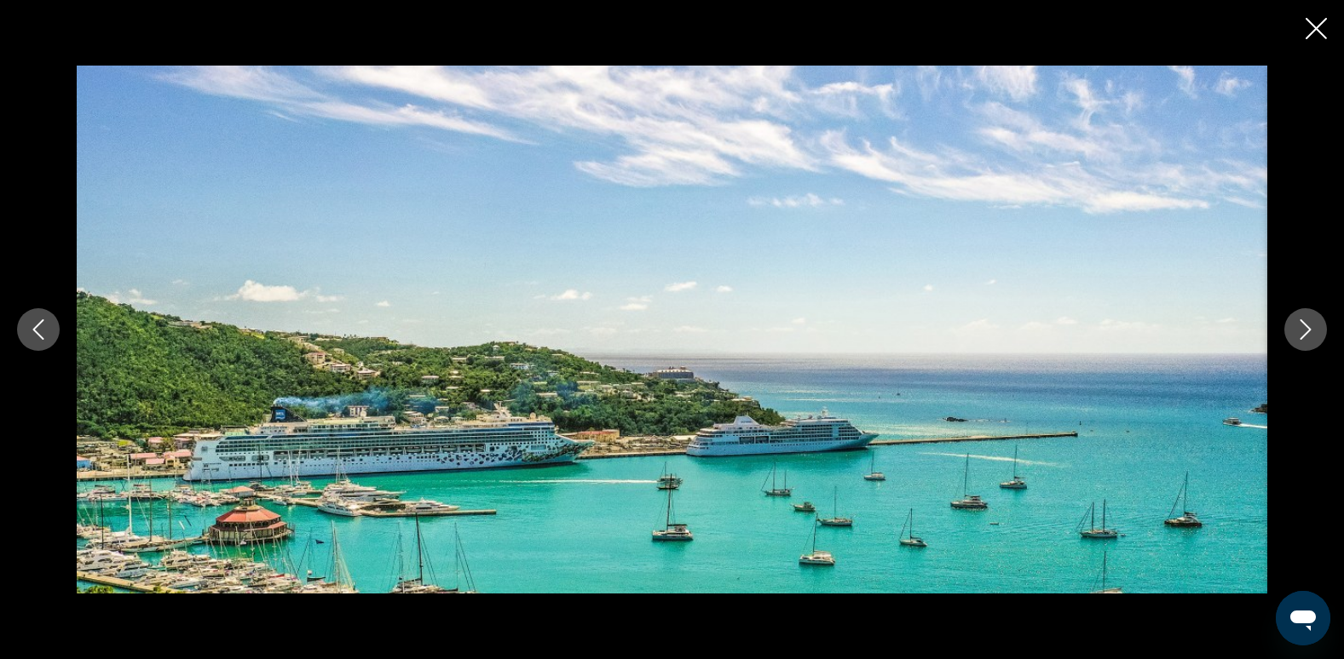
click at [1307, 327] on icon "Next image" at bounding box center [1305, 330] width 11 height 20
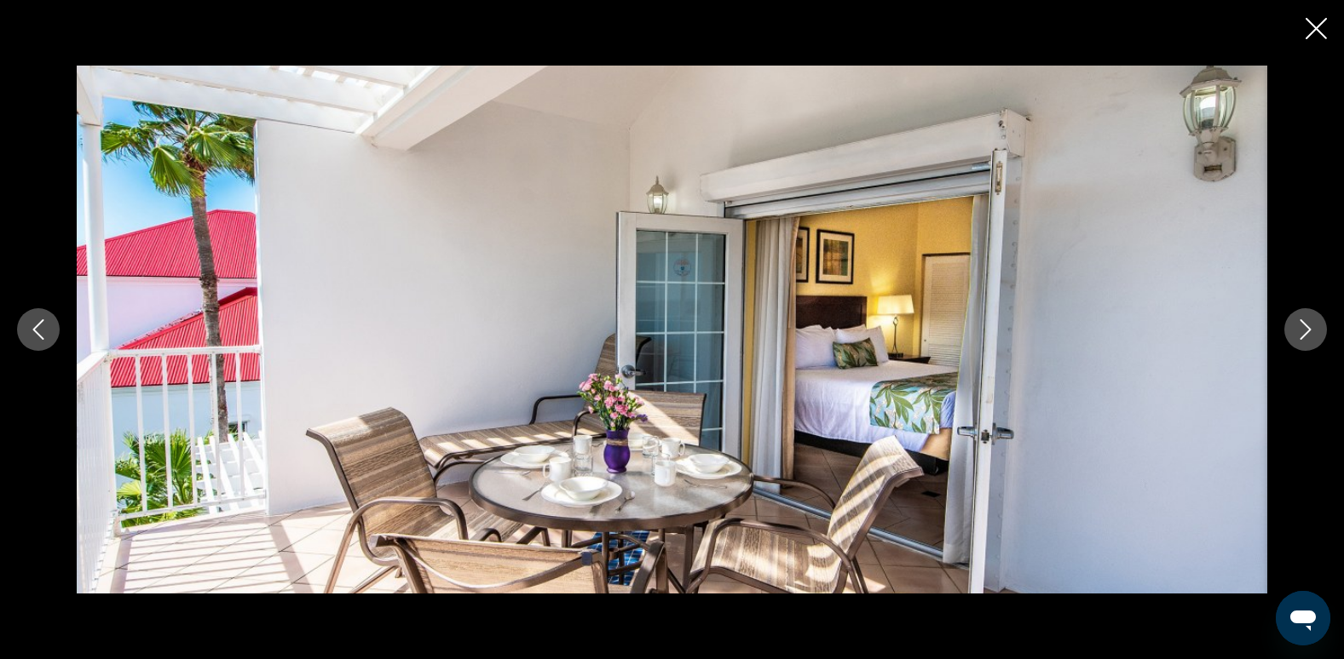
click at [1307, 327] on icon "Next image" at bounding box center [1305, 330] width 11 height 20
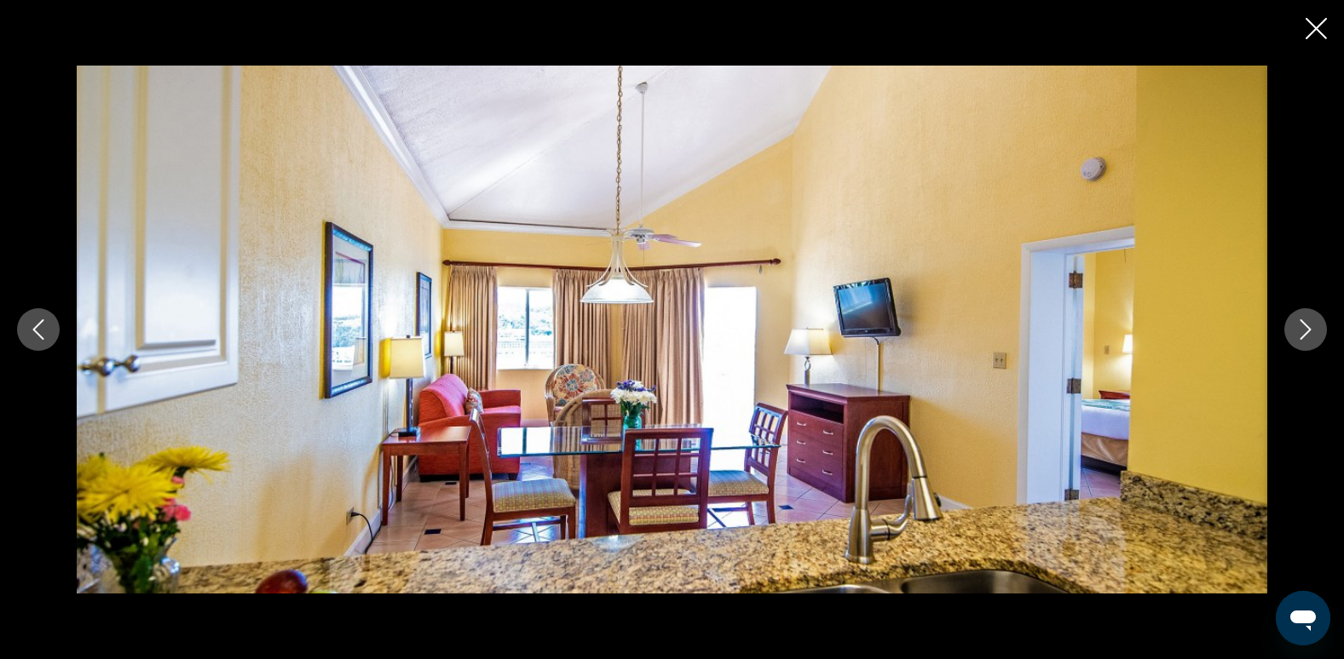
click at [1307, 327] on icon "Next image" at bounding box center [1305, 330] width 11 height 20
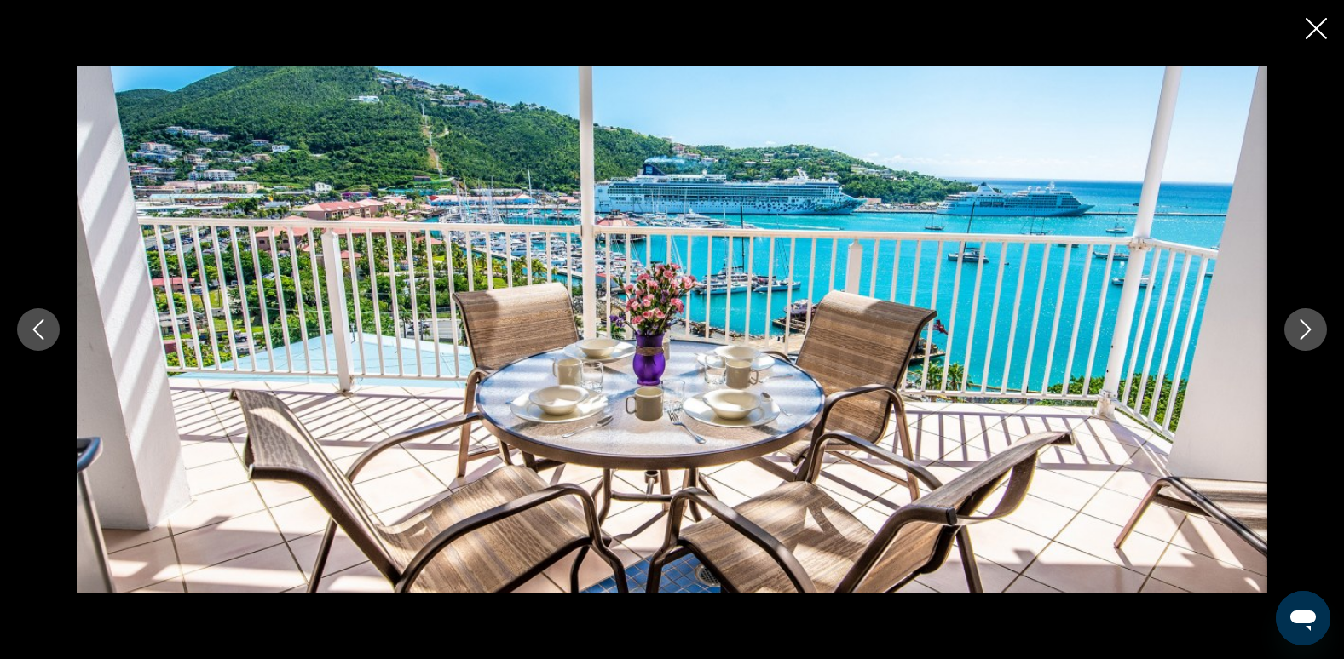
click at [1307, 327] on icon "Next image" at bounding box center [1305, 330] width 11 height 20
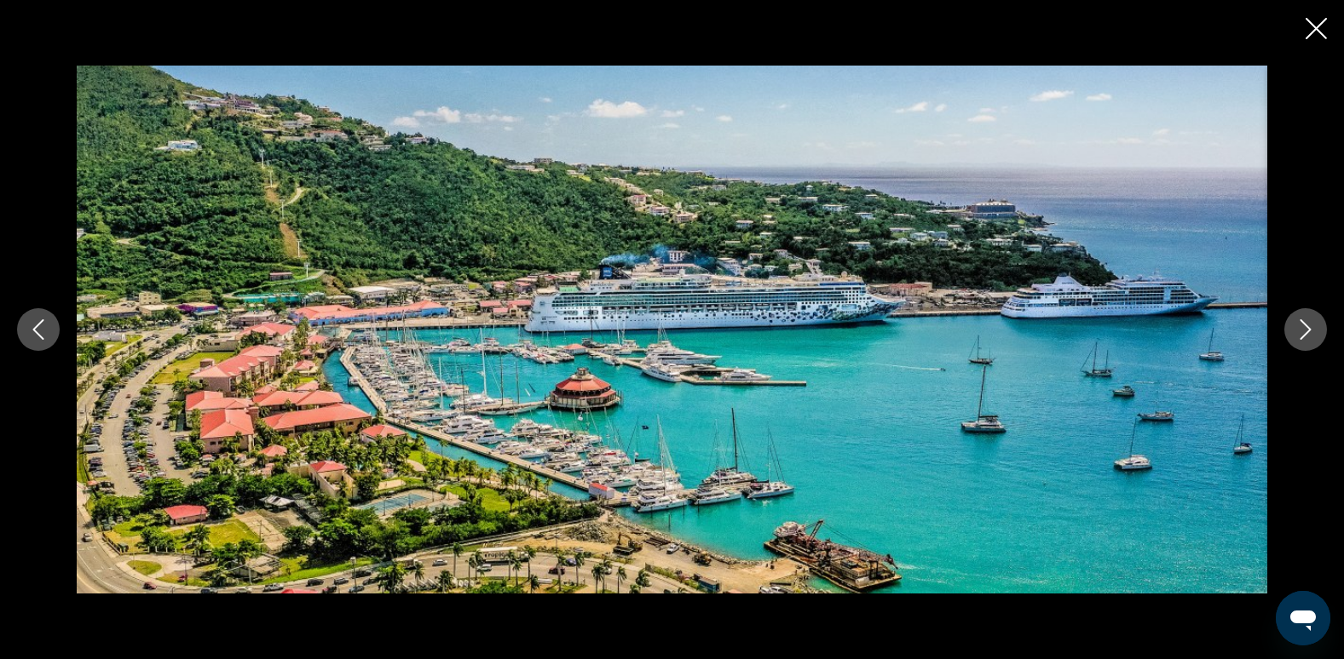
click at [1307, 327] on icon "Next image" at bounding box center [1305, 330] width 11 height 20
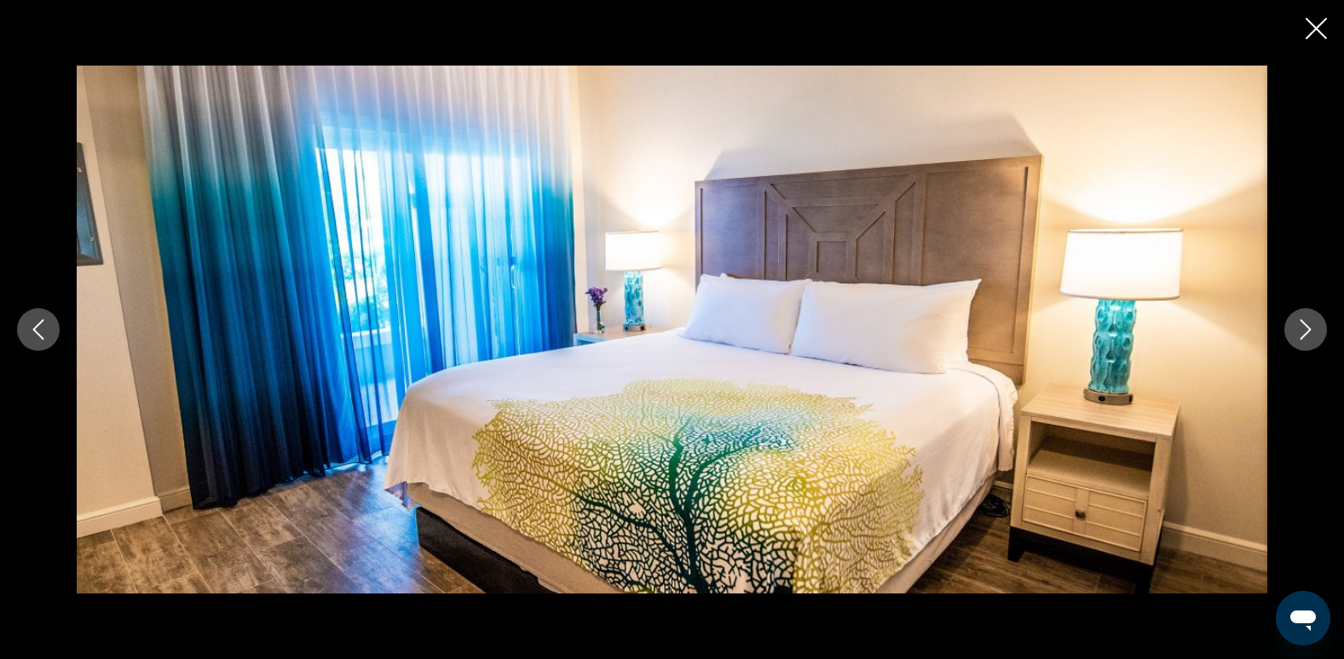
click at [1307, 328] on icon "Next image" at bounding box center [1305, 330] width 20 height 20
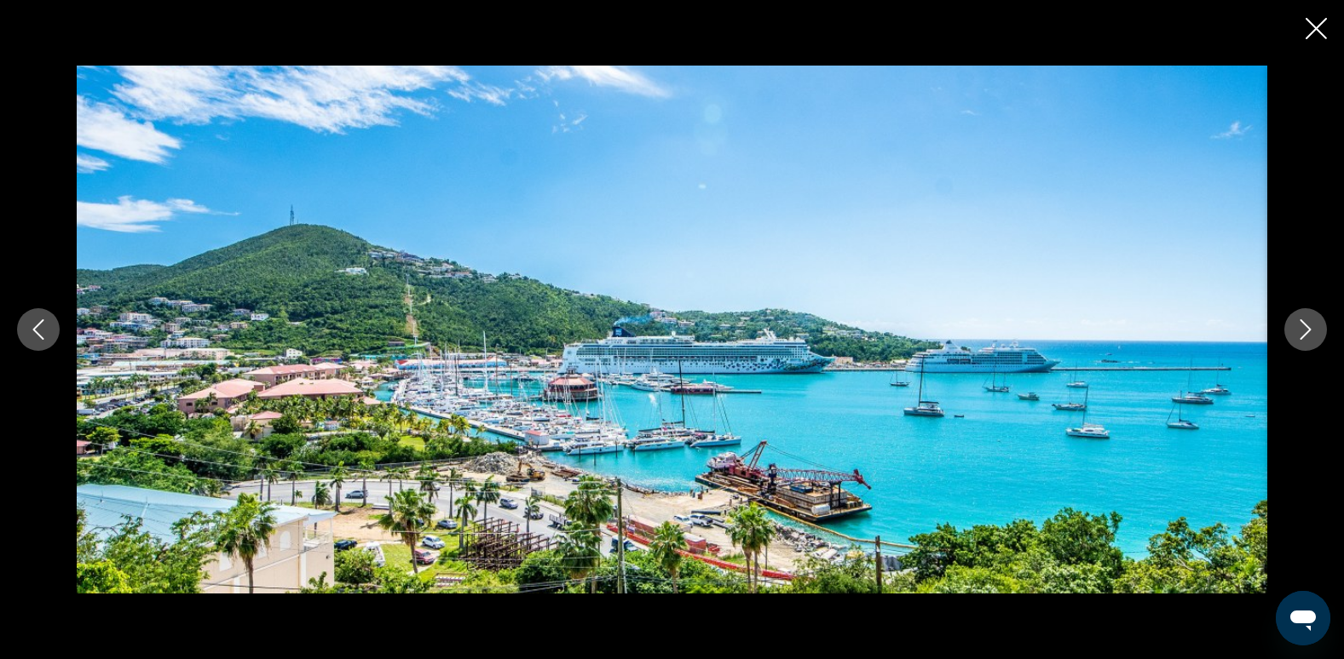
click at [1310, 347] on button "Next image" at bounding box center [1305, 329] width 43 height 43
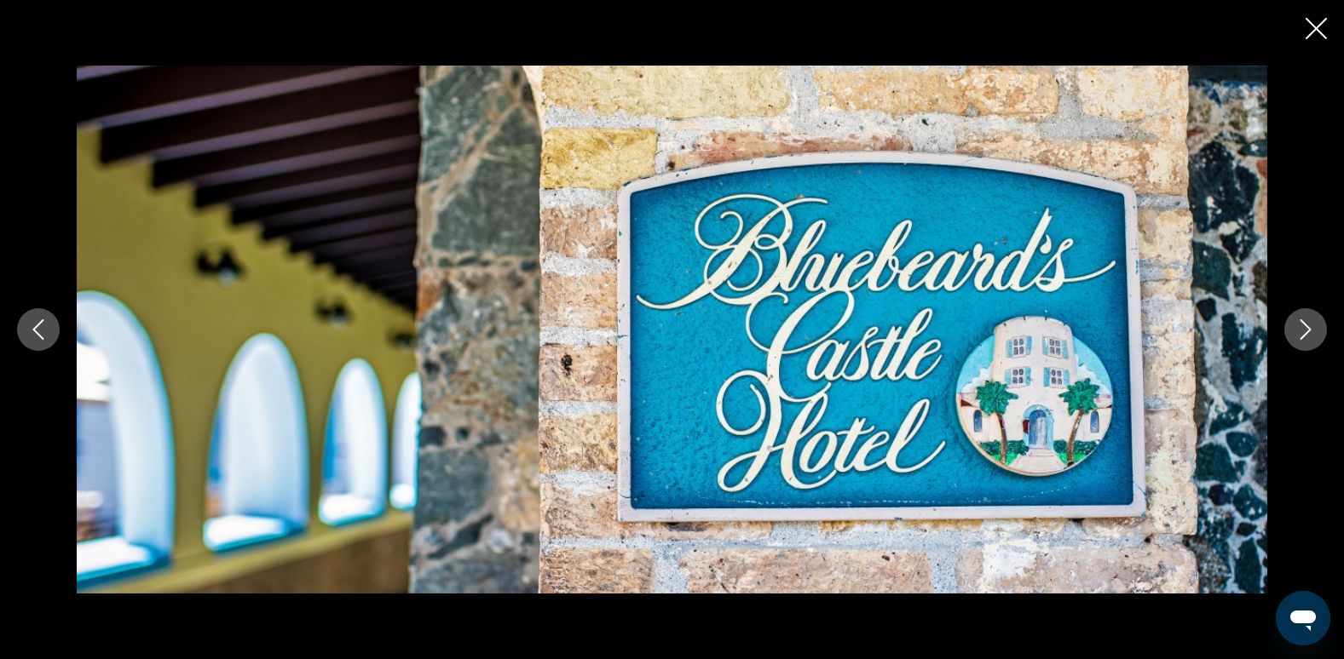
drag, startPoint x: 1313, startPoint y: 356, endPoint x: 832, endPoint y: 73, distance: 558.4
click at [832, 73] on img "Main content" at bounding box center [672, 329] width 1190 height 527
click at [1302, 323] on icon "Next image" at bounding box center [1305, 330] width 20 height 20
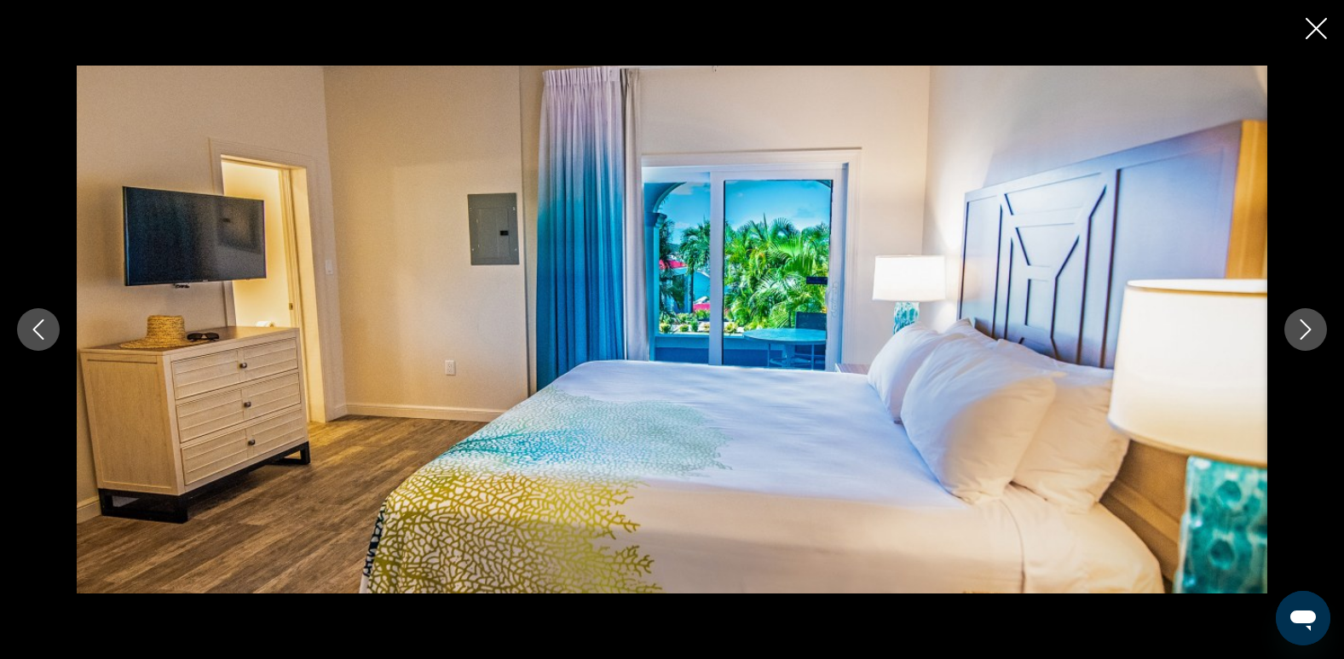
click at [1302, 323] on icon "Next image" at bounding box center [1305, 330] width 20 height 20
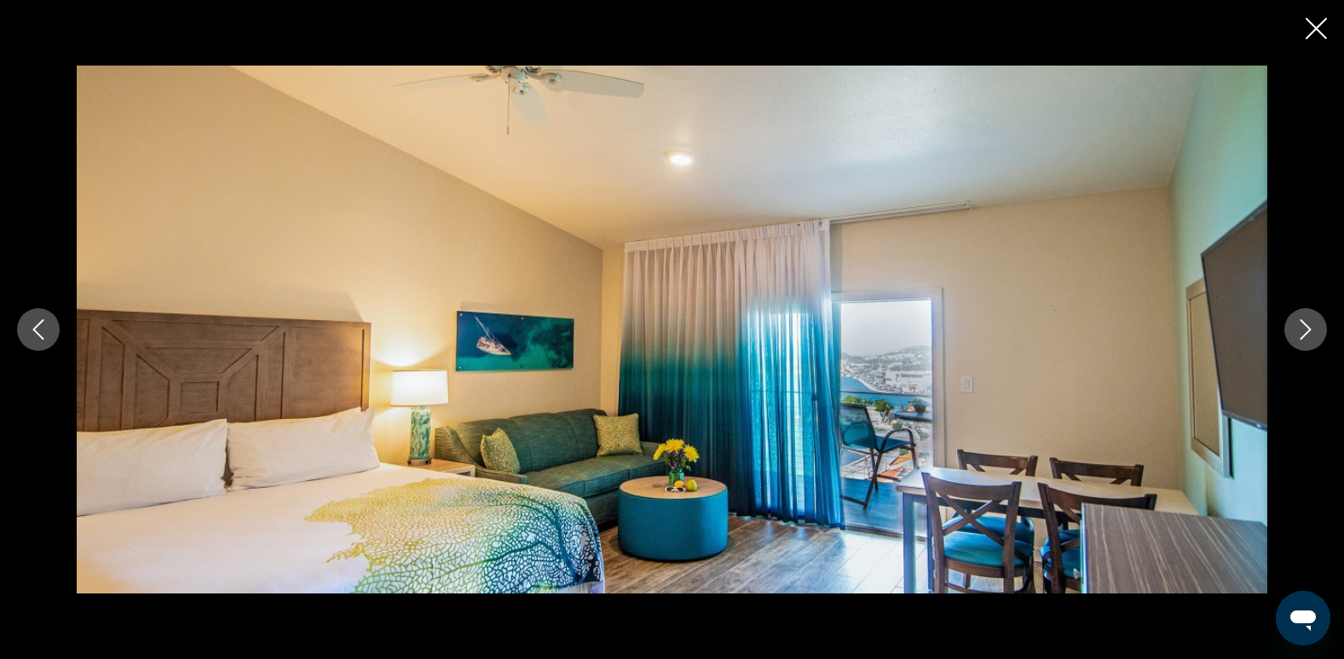
click at [1303, 323] on icon "Next image" at bounding box center [1305, 330] width 11 height 20
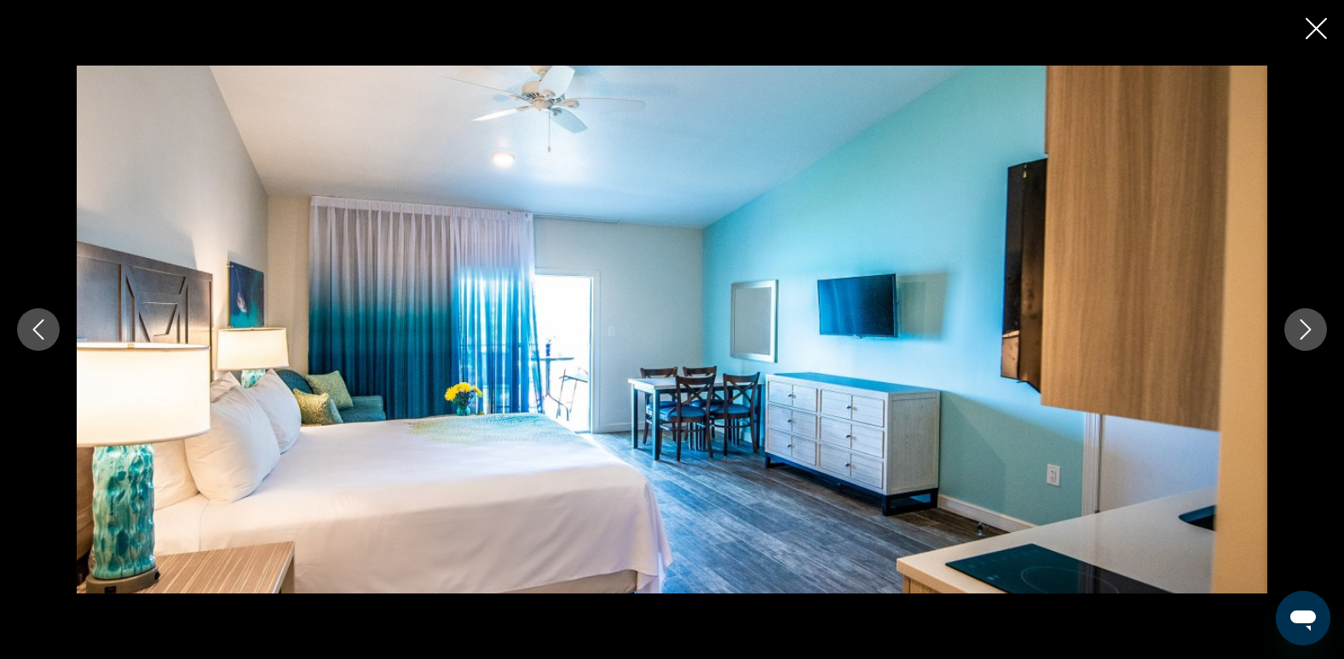
click at [1303, 323] on icon "Next image" at bounding box center [1305, 330] width 11 height 20
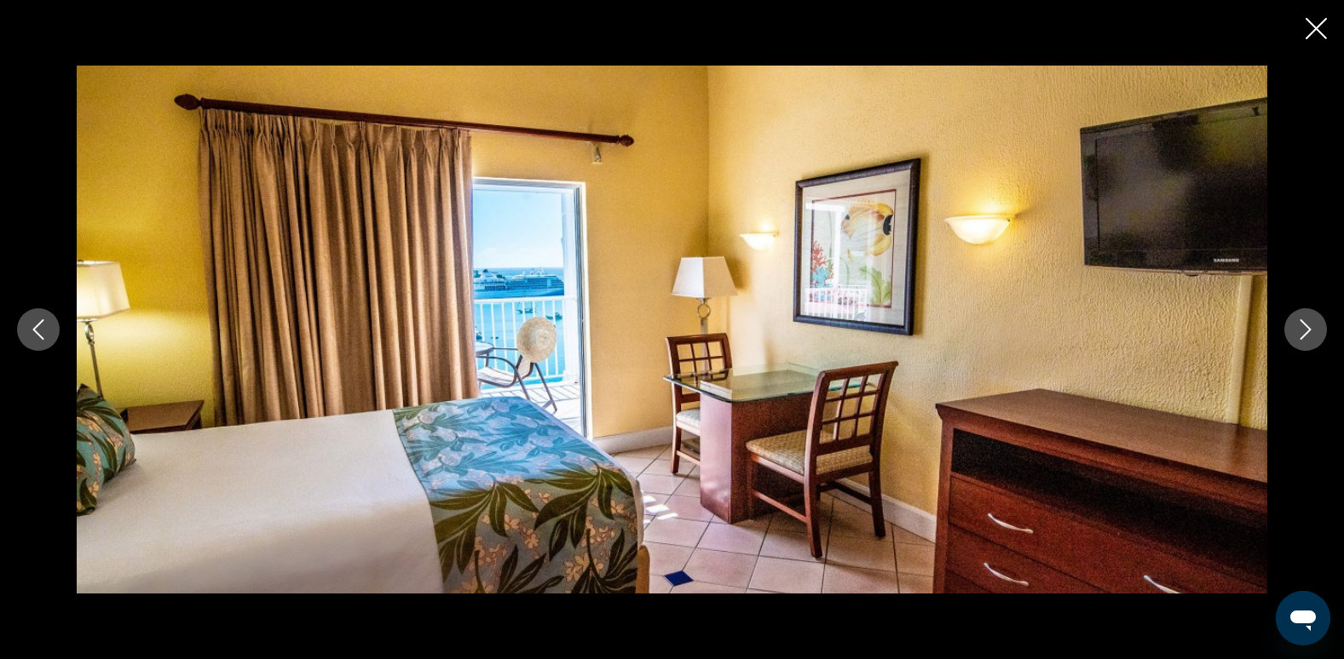
click at [1303, 323] on icon "Next image" at bounding box center [1305, 330] width 11 height 20
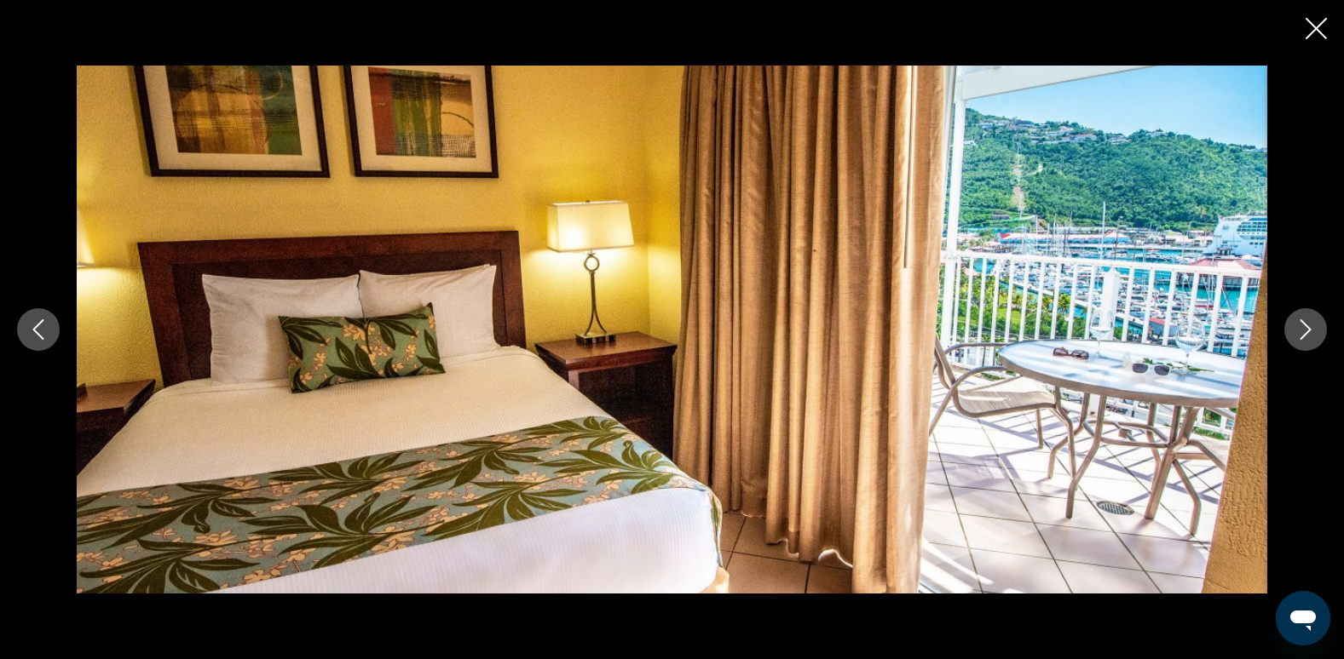
click at [1303, 323] on icon "Next image" at bounding box center [1305, 330] width 11 height 20
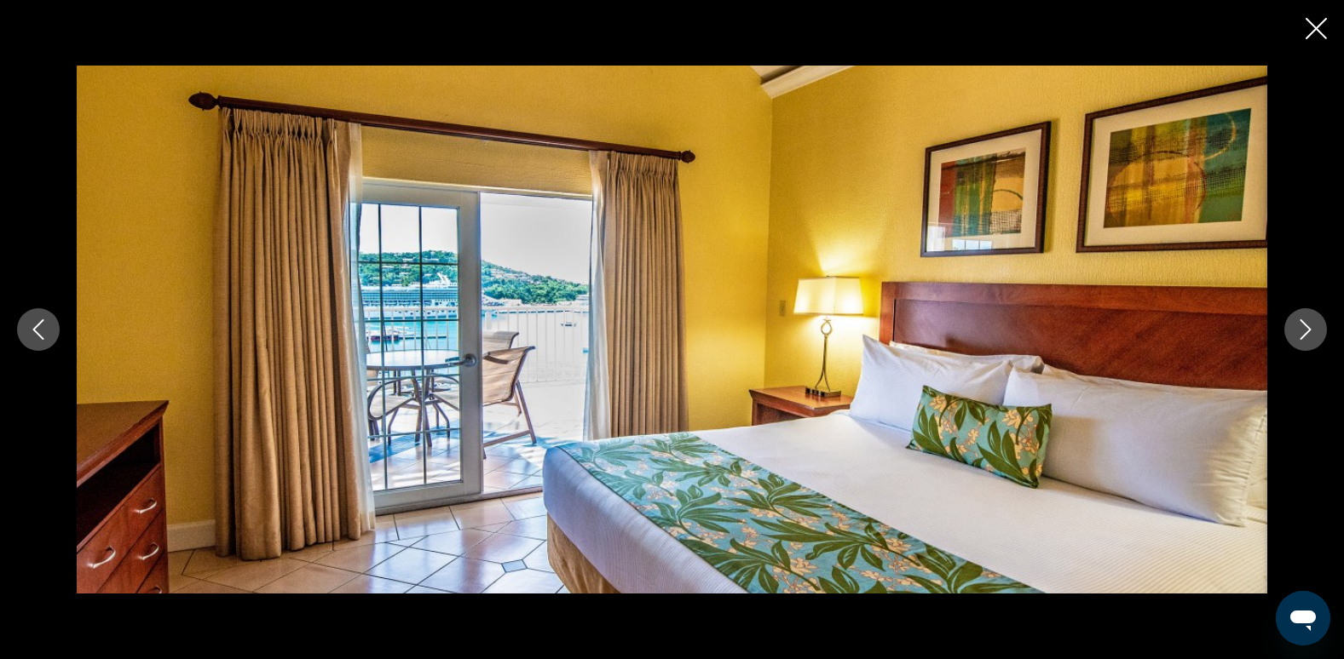
click at [1303, 323] on icon "Next image" at bounding box center [1305, 330] width 11 height 20
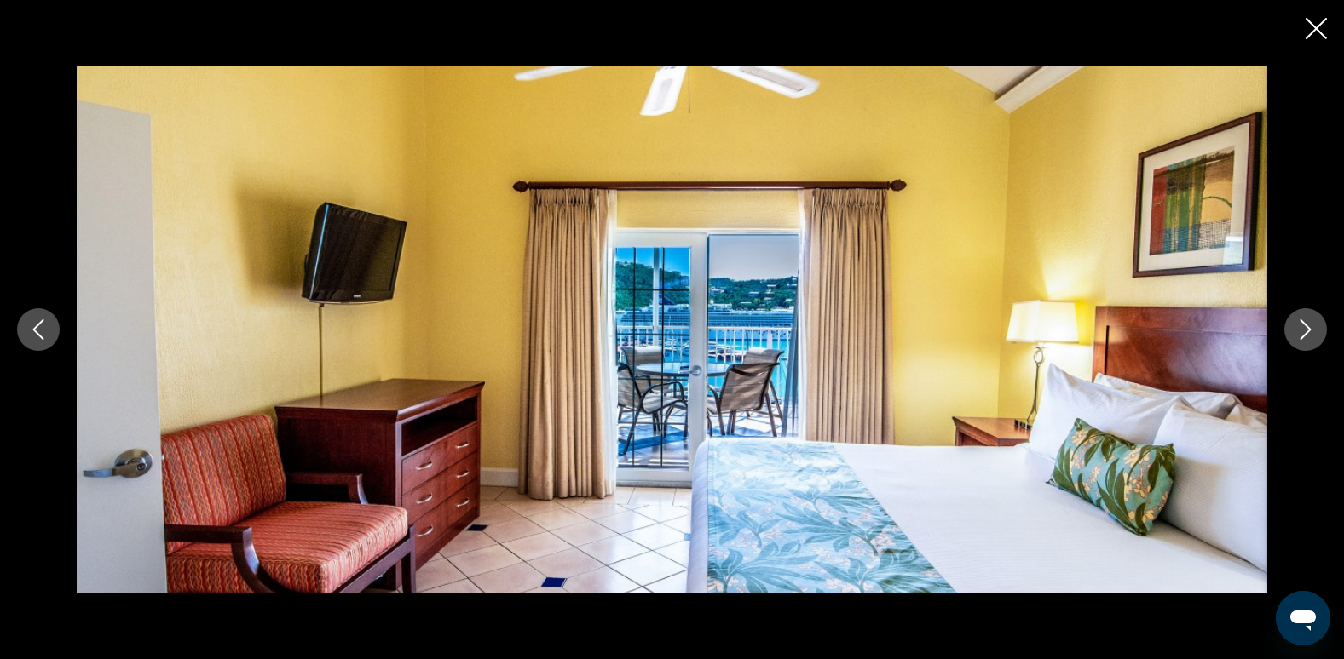
click at [1303, 323] on icon "Next image" at bounding box center [1305, 330] width 11 height 20
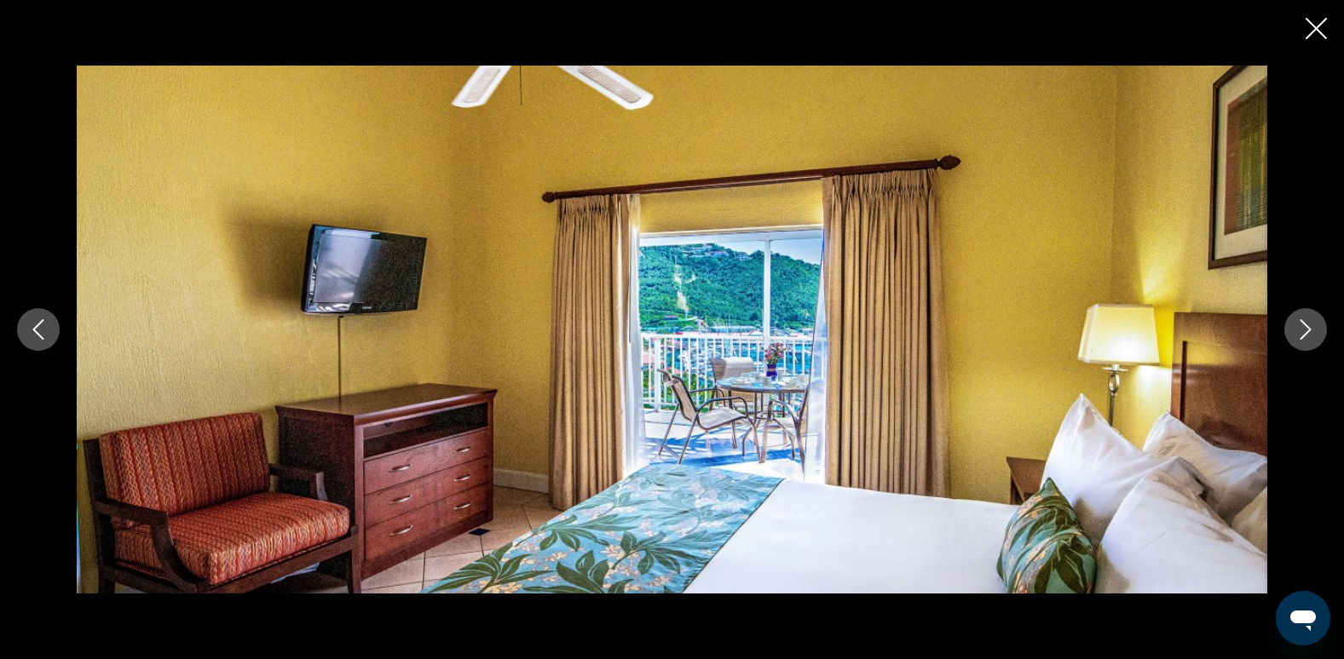
click at [1303, 323] on icon "Next image" at bounding box center [1305, 330] width 11 height 20
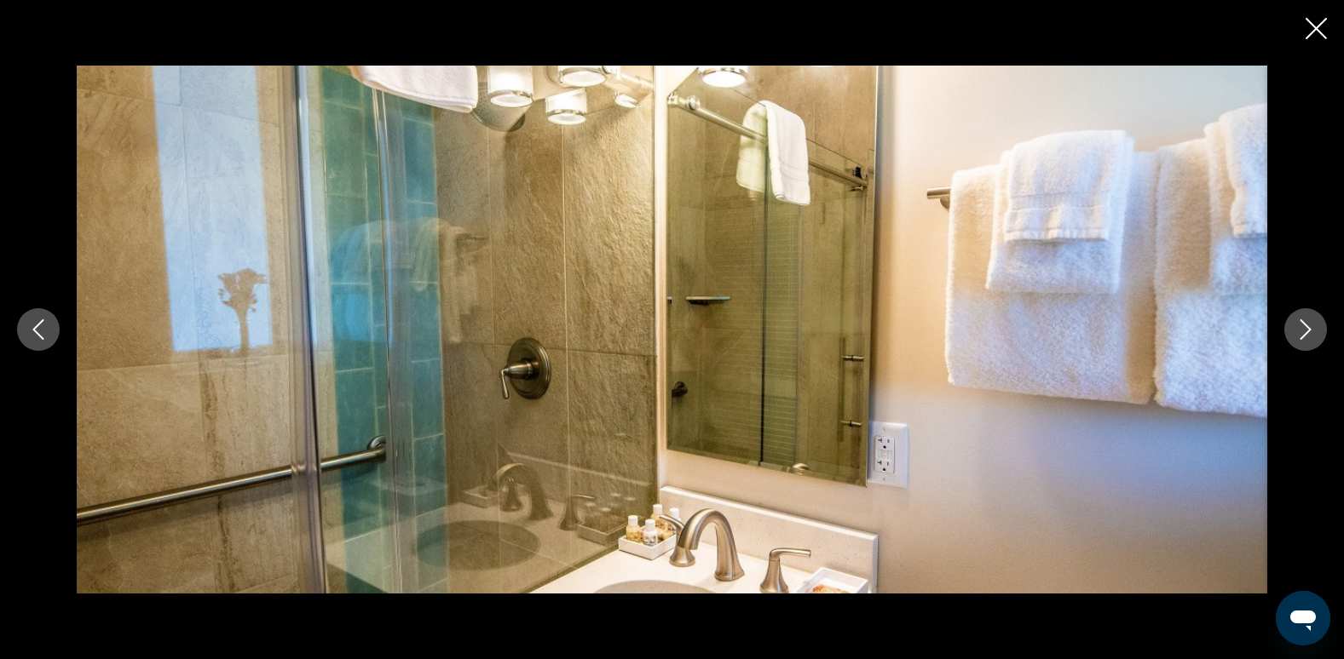
click at [1303, 323] on icon "Next image" at bounding box center [1305, 330] width 11 height 20
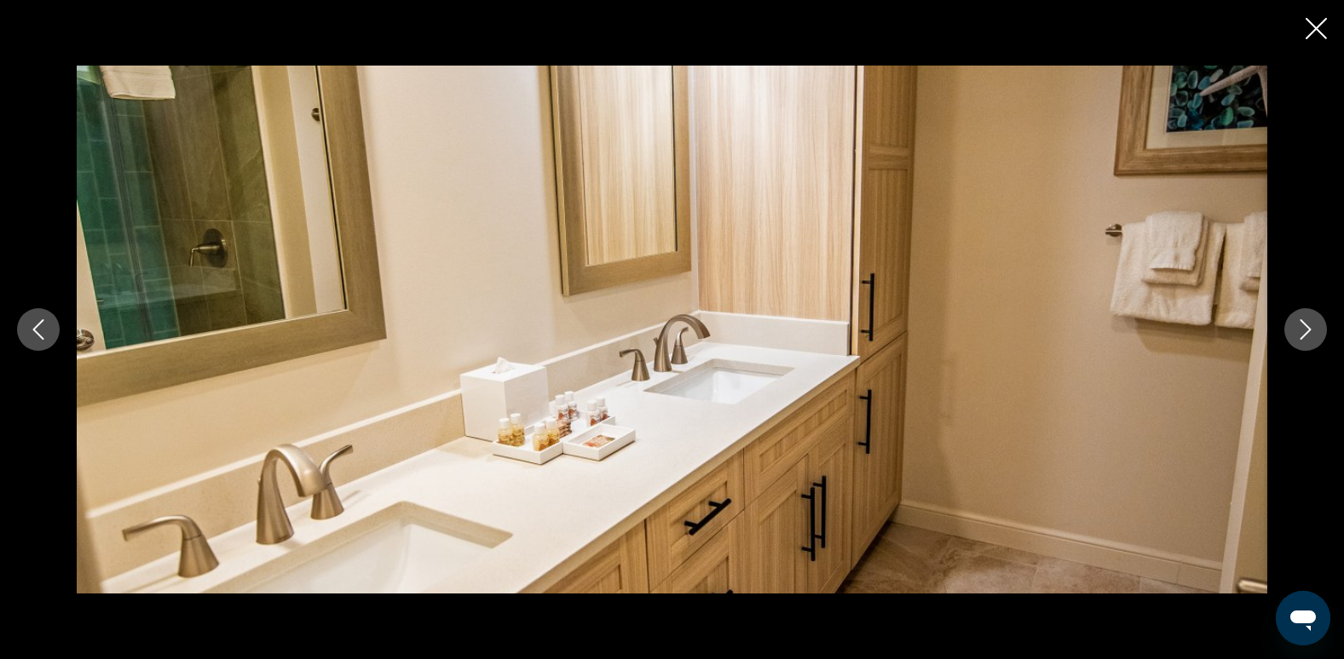
click at [1303, 323] on icon "Next image" at bounding box center [1305, 330] width 11 height 20
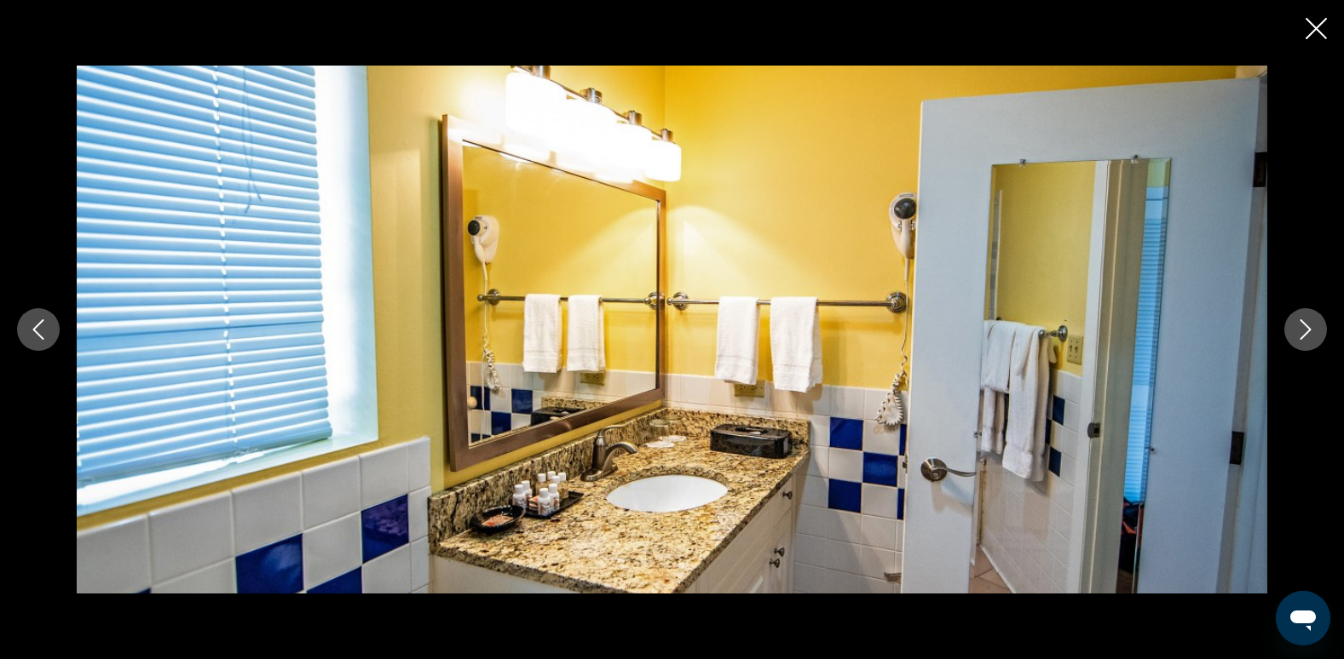
click at [1303, 323] on icon "Next image" at bounding box center [1305, 330] width 11 height 20
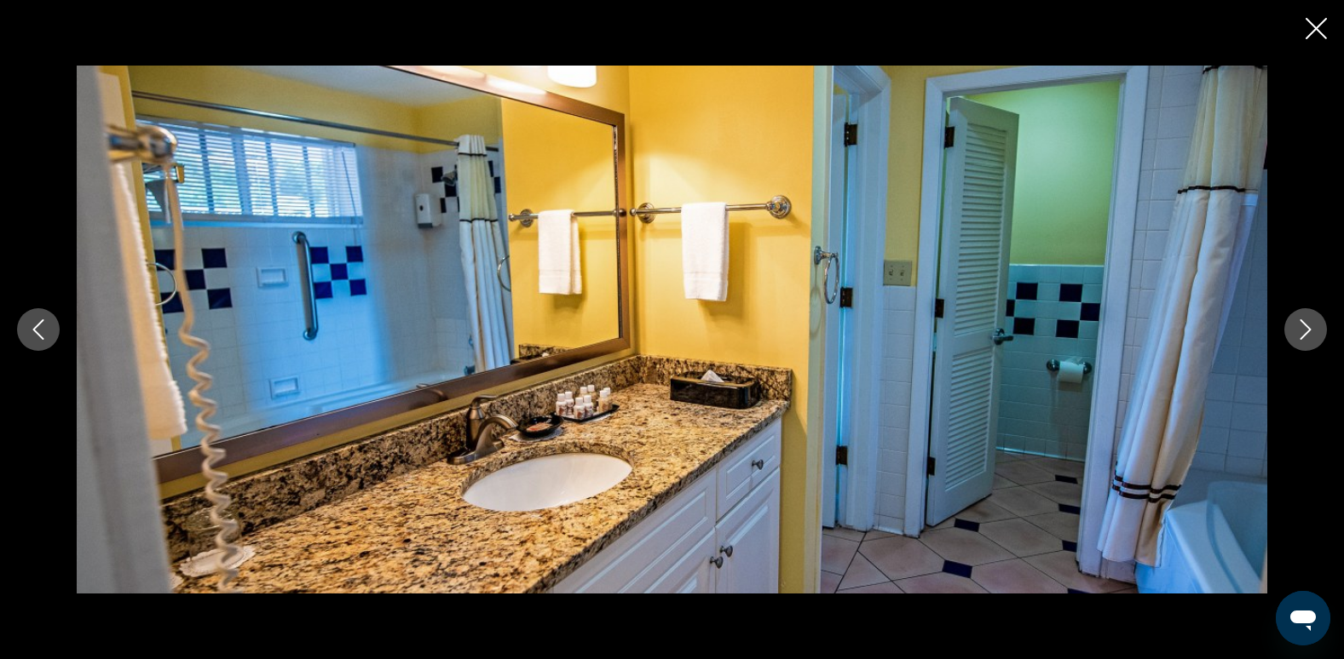
click at [1303, 323] on icon "Next image" at bounding box center [1305, 330] width 11 height 20
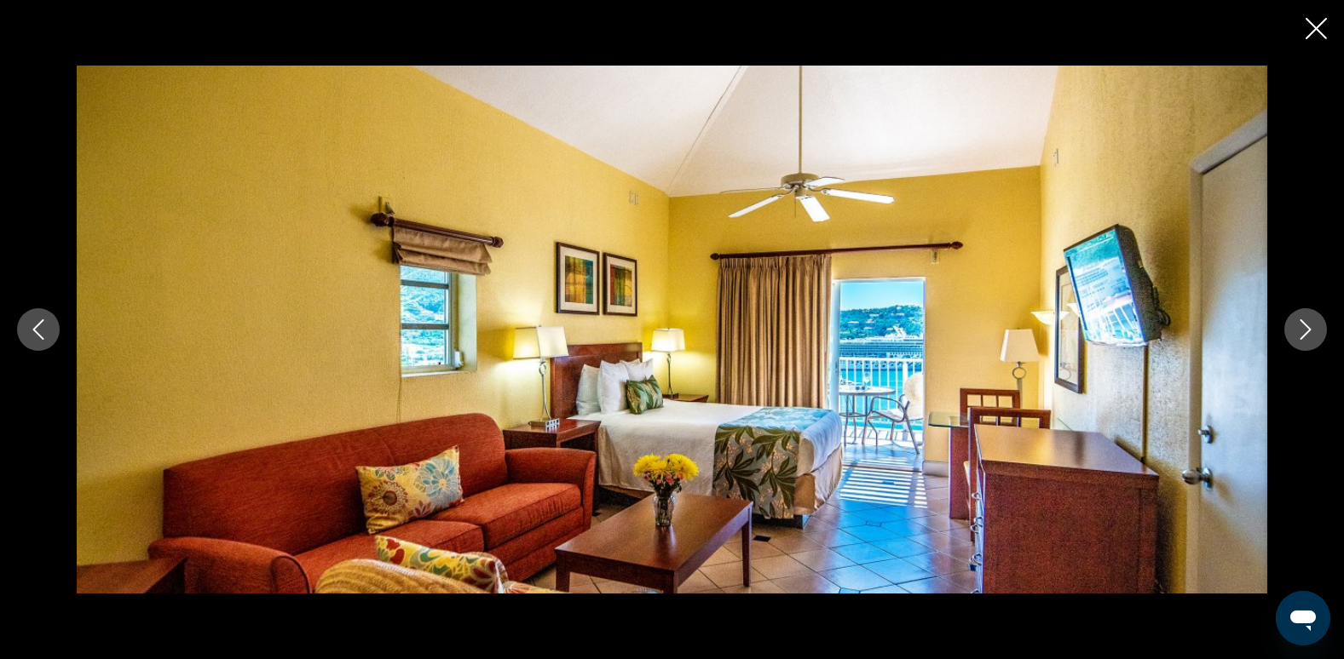
click at [1303, 323] on icon "Next image" at bounding box center [1305, 330] width 11 height 20
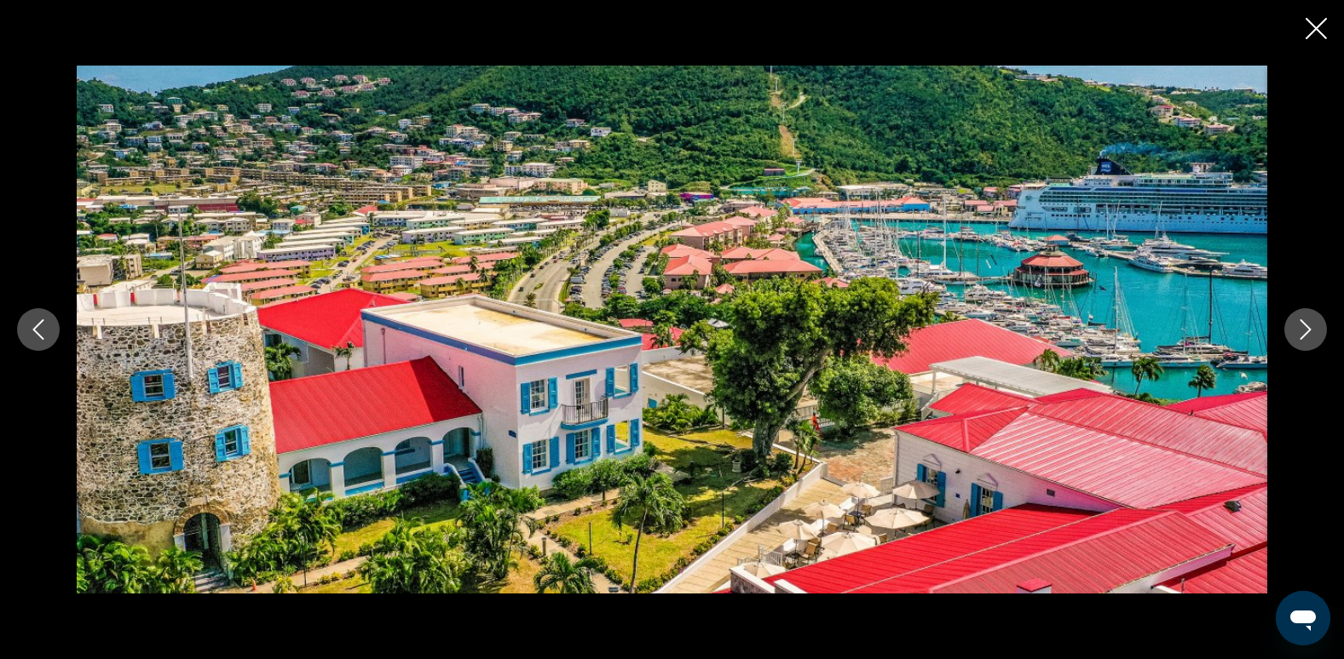
click at [1303, 323] on icon "Next image" at bounding box center [1305, 330] width 11 height 20
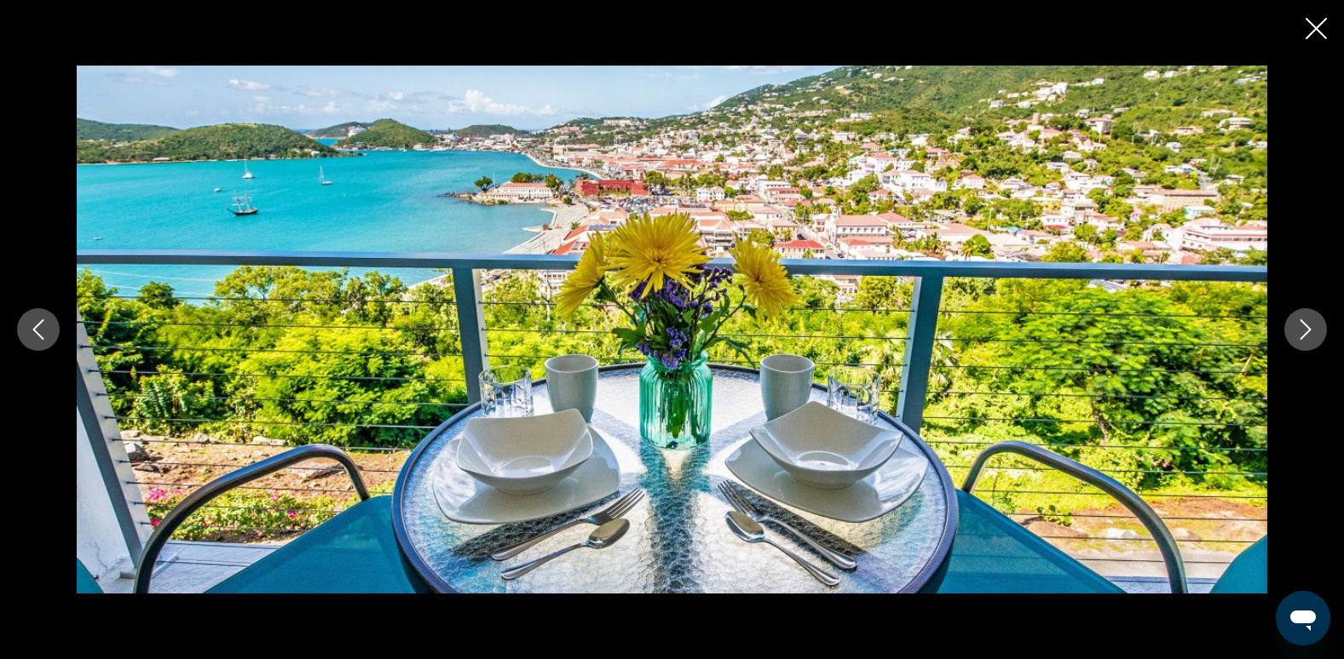
click at [1303, 323] on icon "Next image" at bounding box center [1305, 330] width 11 height 20
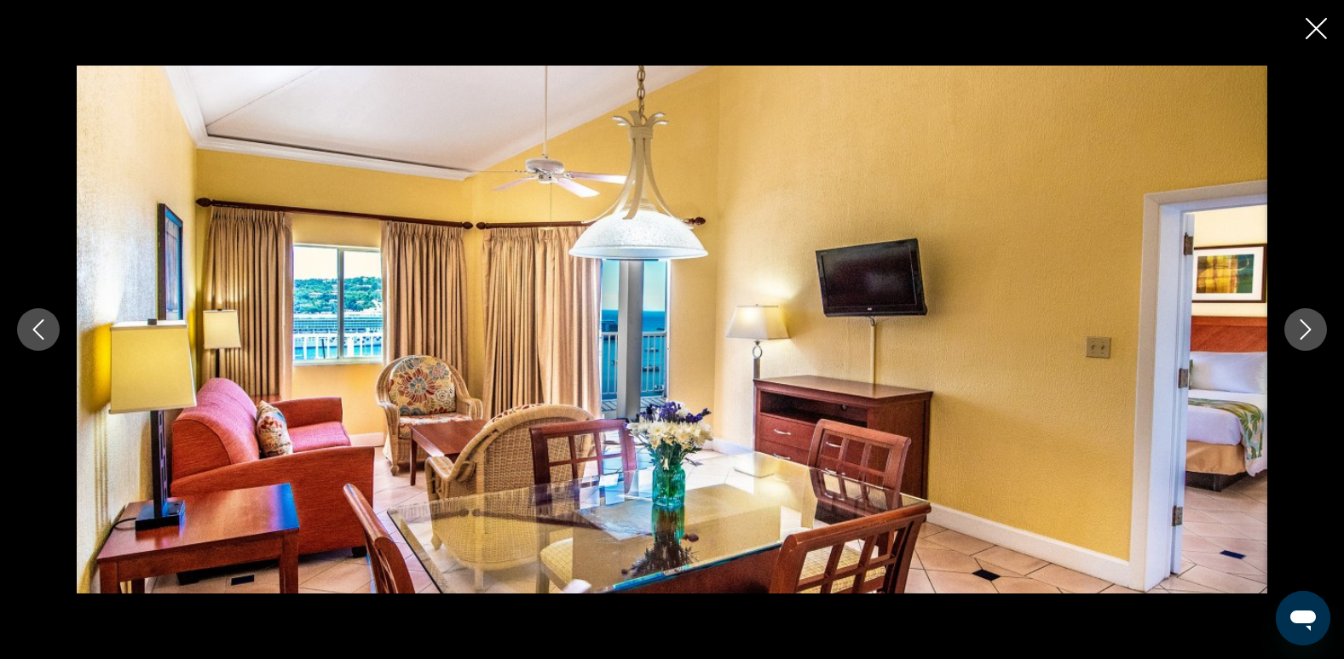
click at [1303, 323] on icon "Next image" at bounding box center [1305, 330] width 11 height 20
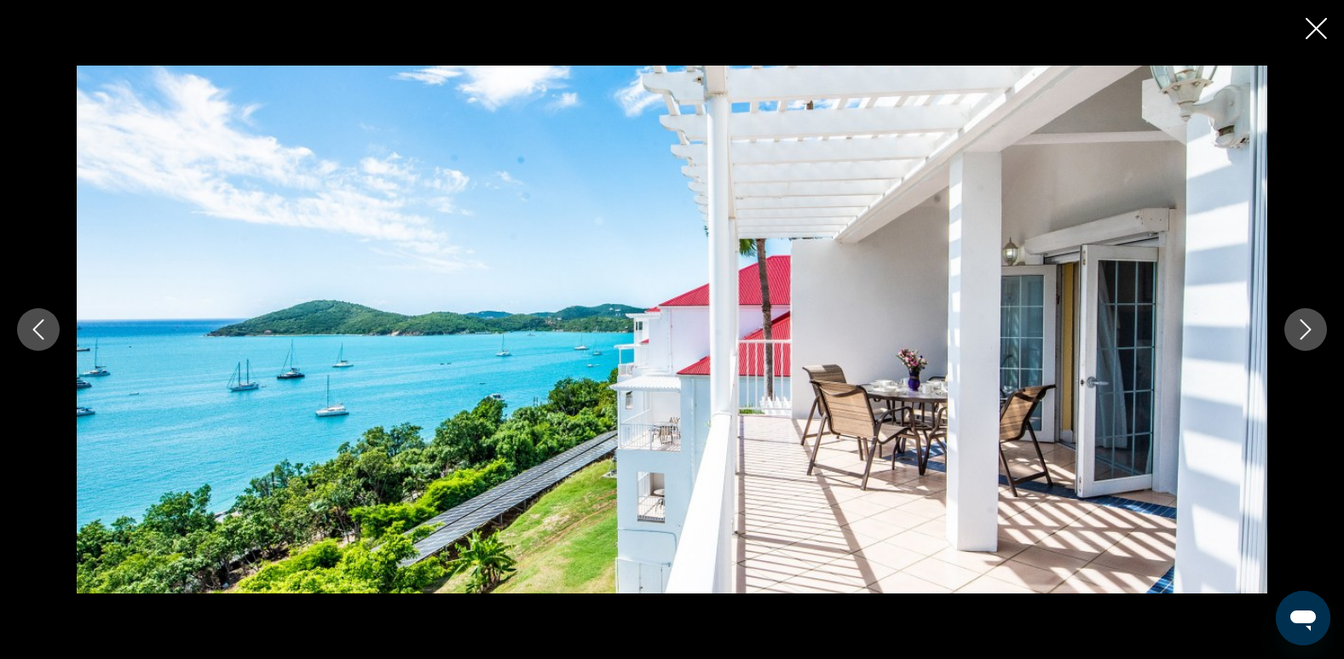
click at [1303, 323] on icon "Next image" at bounding box center [1305, 330] width 11 height 20
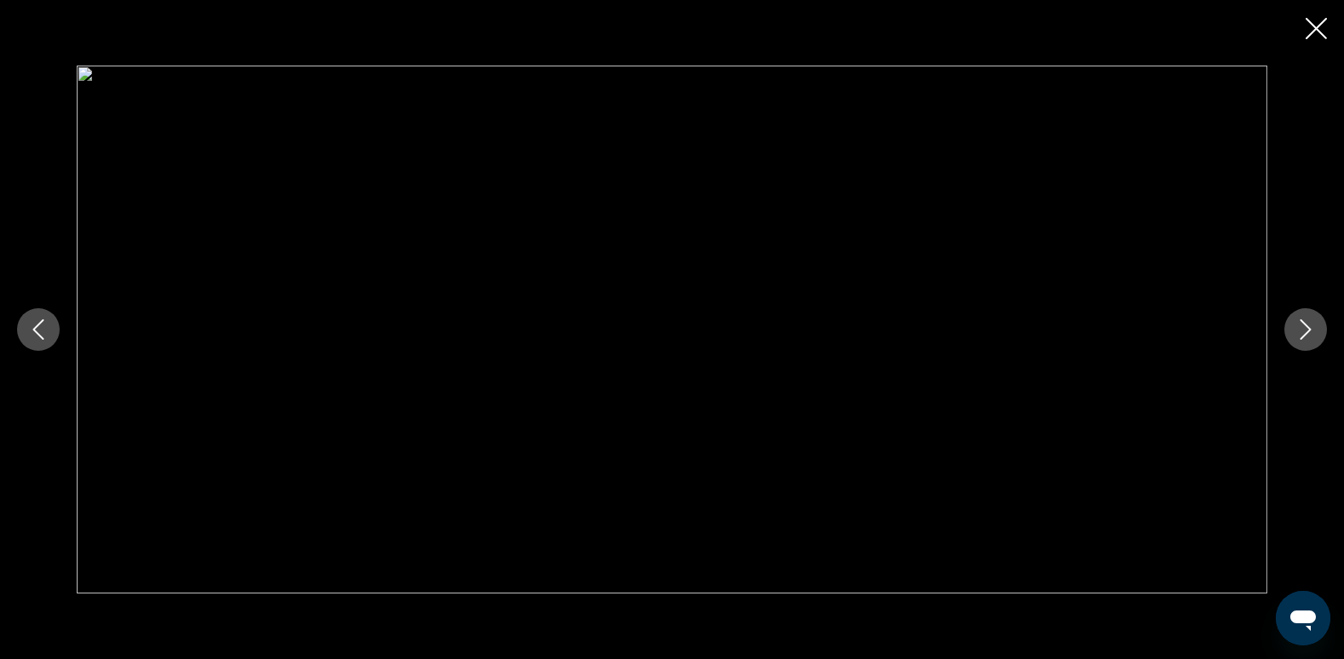
click at [1303, 323] on icon "Next image" at bounding box center [1305, 330] width 11 height 20
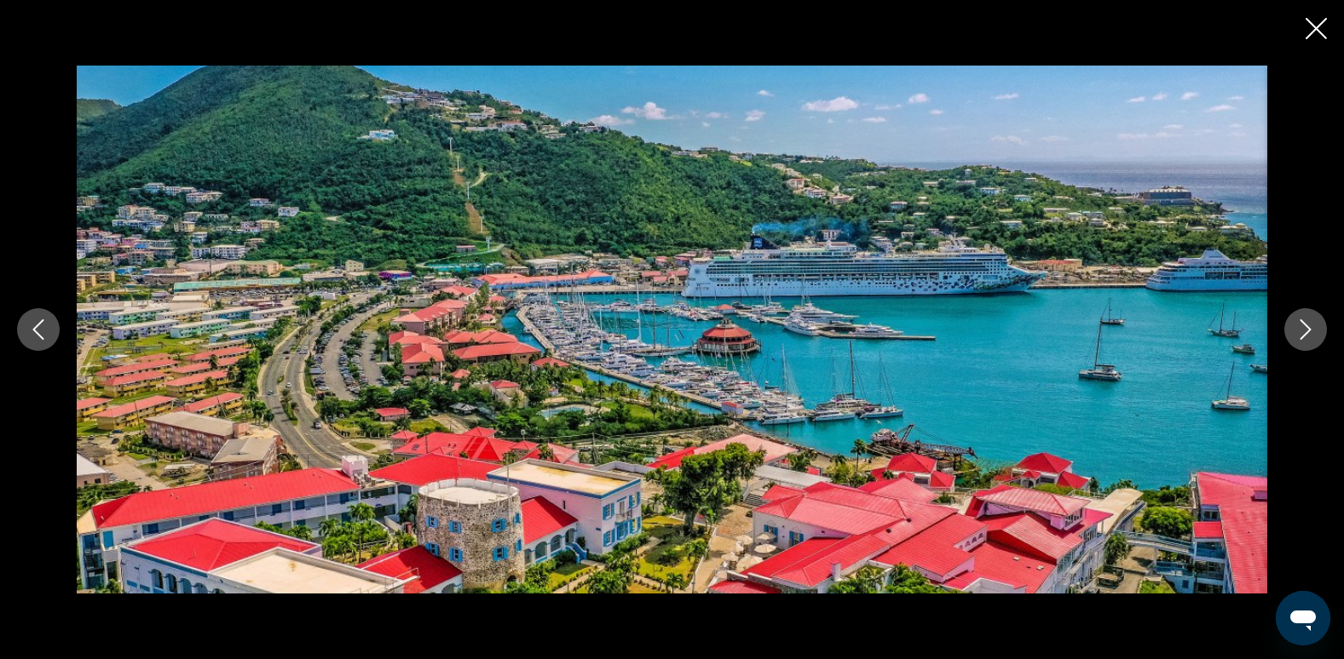
click at [1303, 323] on icon "Next image" at bounding box center [1305, 330] width 11 height 20
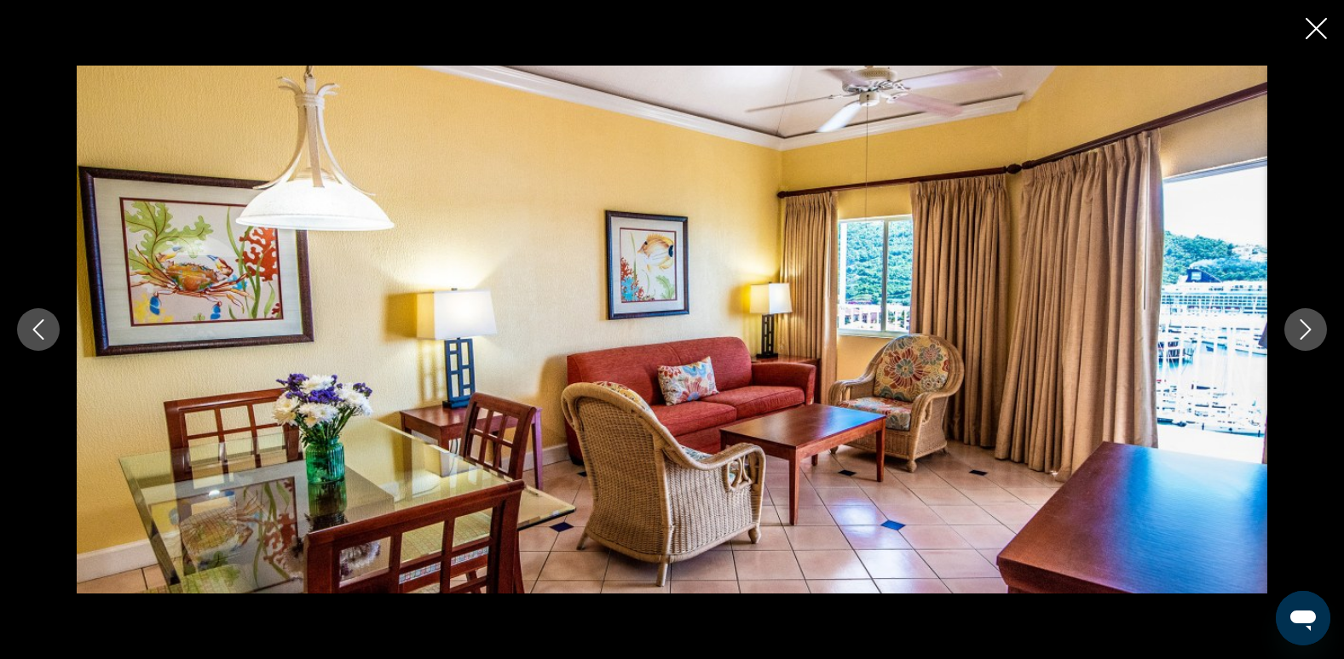
click at [1303, 323] on icon "Next image" at bounding box center [1305, 330] width 11 height 20
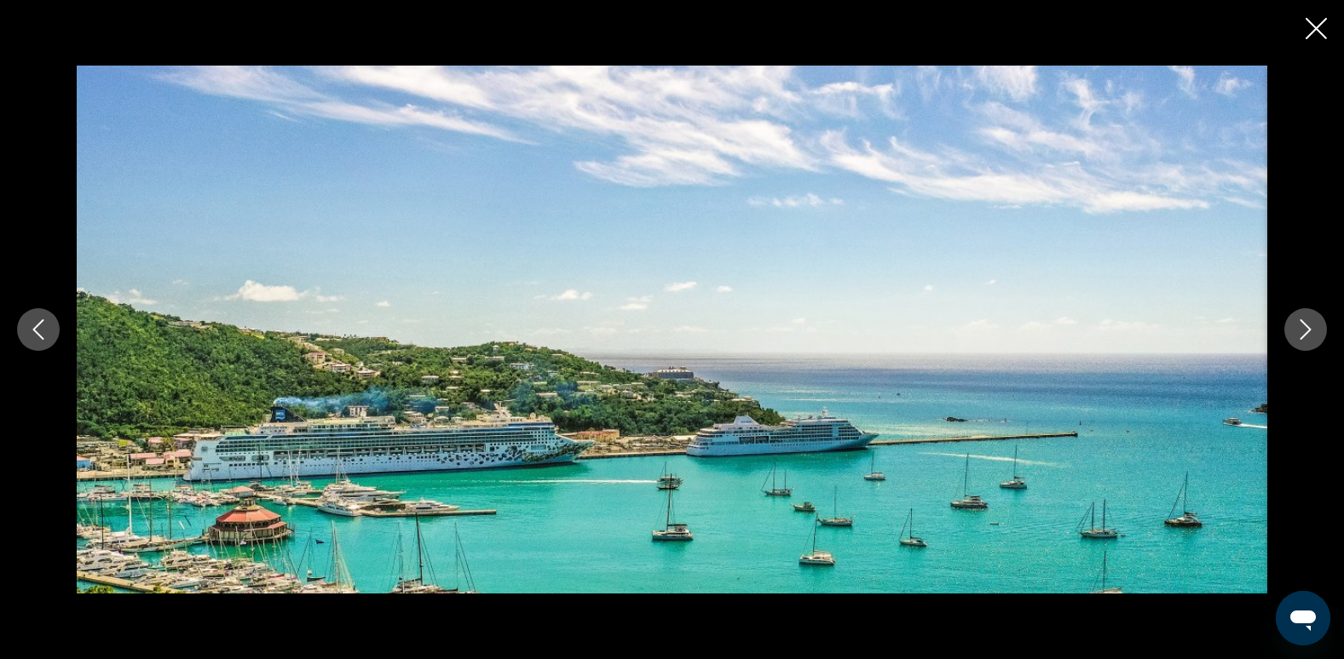
click at [1303, 323] on icon "Next image" at bounding box center [1305, 330] width 11 height 20
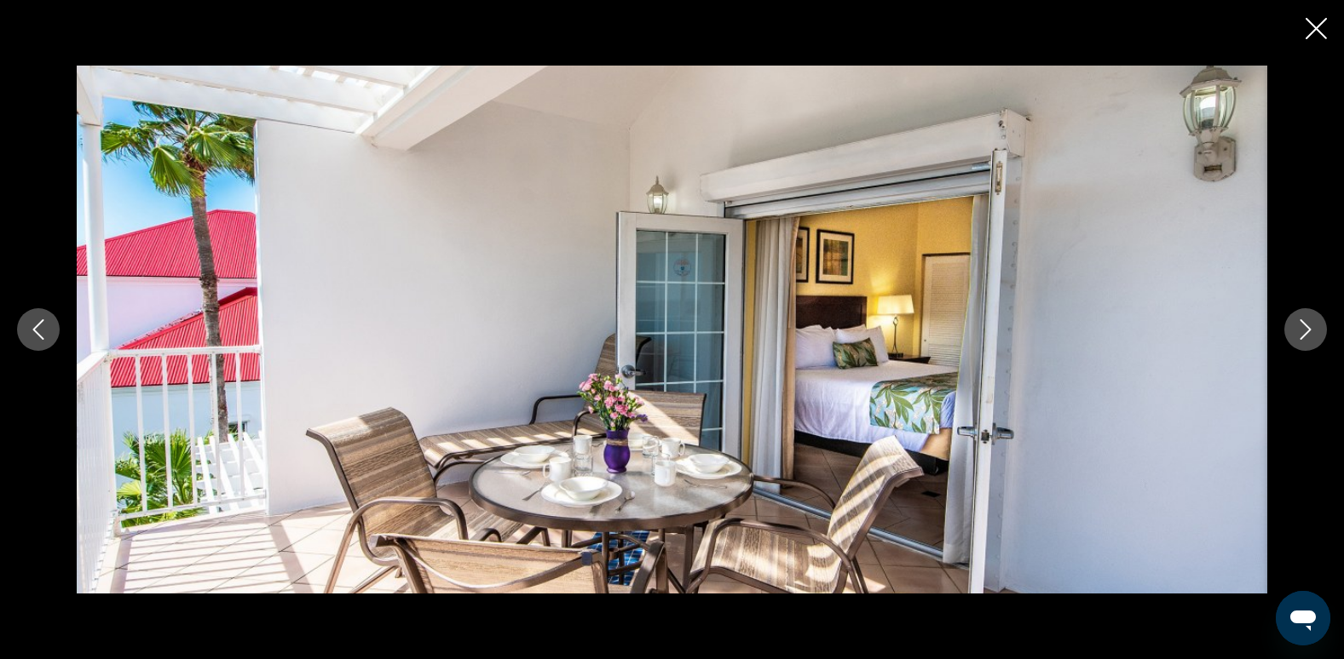
click at [1303, 323] on icon "Next image" at bounding box center [1305, 330] width 11 height 20
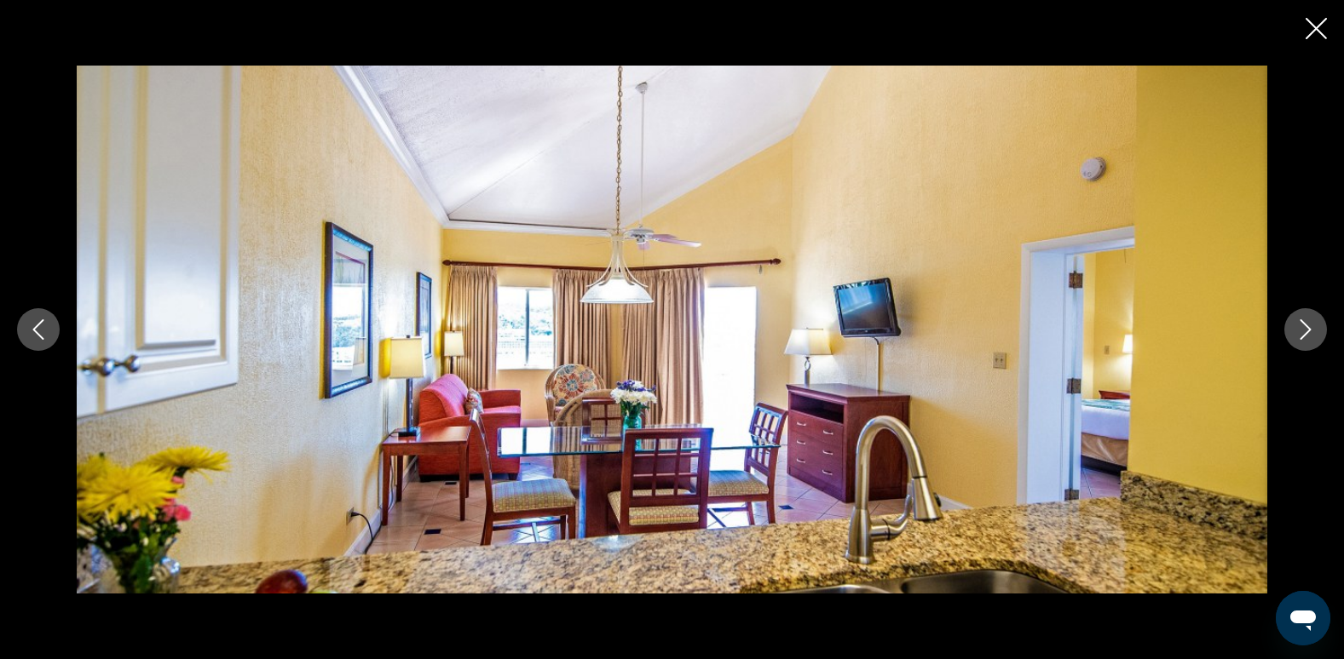
click at [1316, 26] on icon "Close slideshow" at bounding box center [1315, 28] width 21 height 21
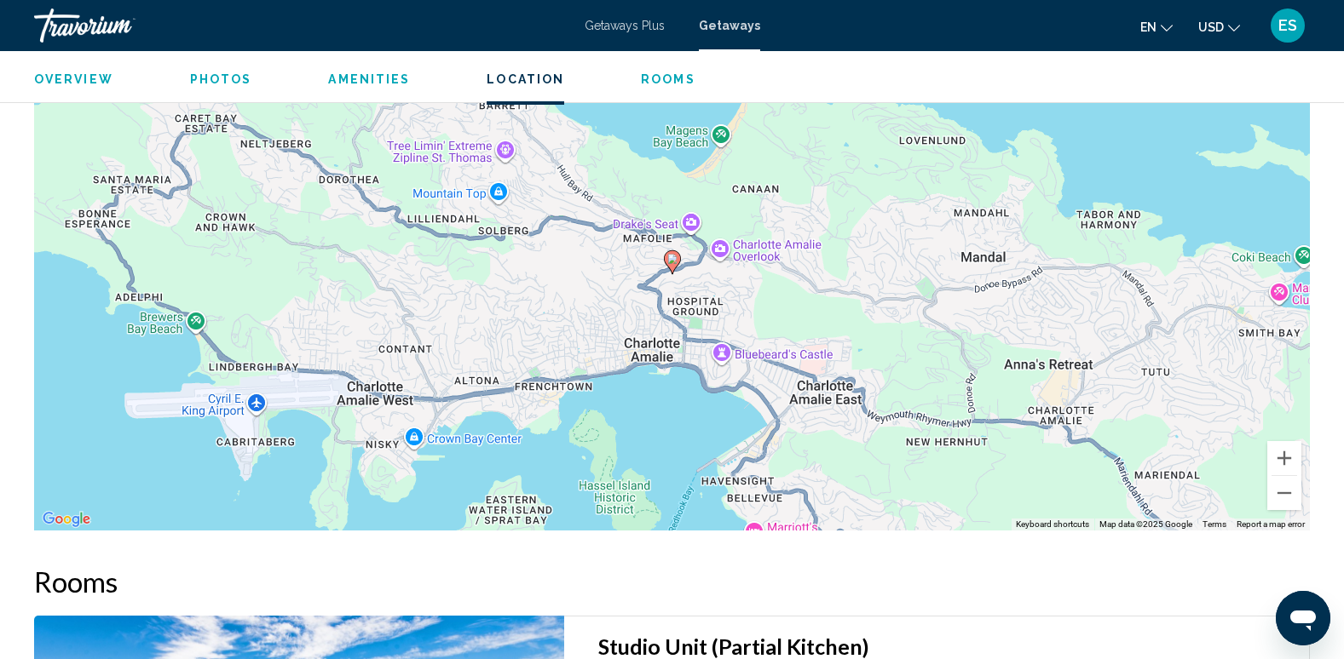
scroll to position [1960, 0]
